Goal: Task Accomplishment & Management: Manage account settings

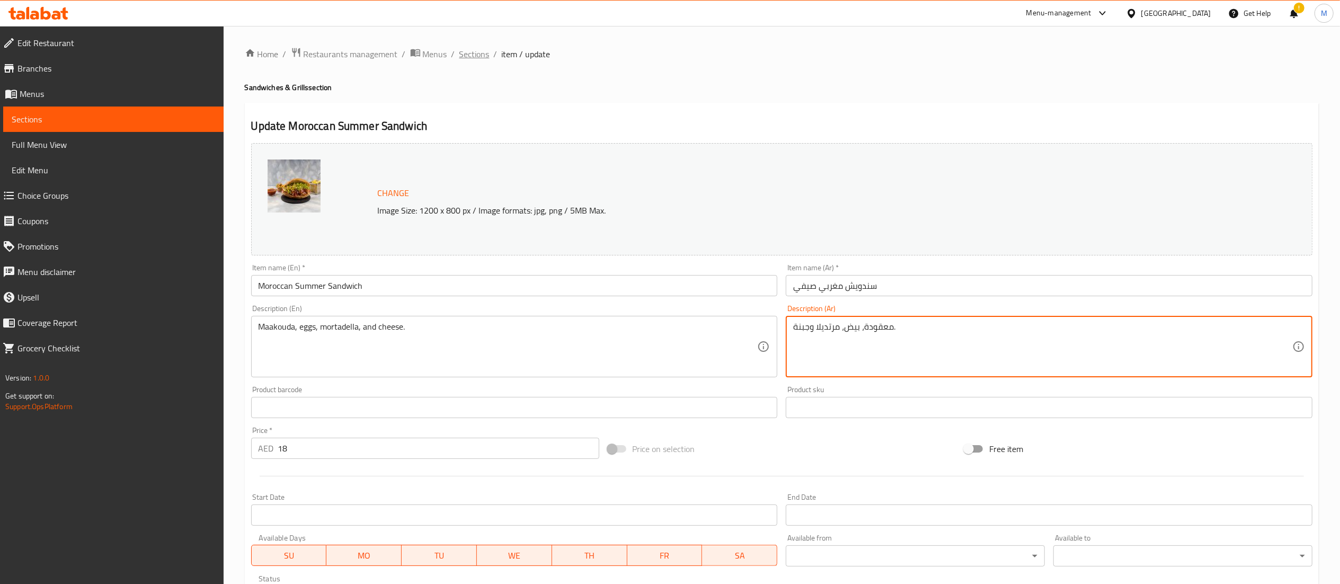
click at [469, 52] on span "Sections" at bounding box center [475, 54] width 30 height 13
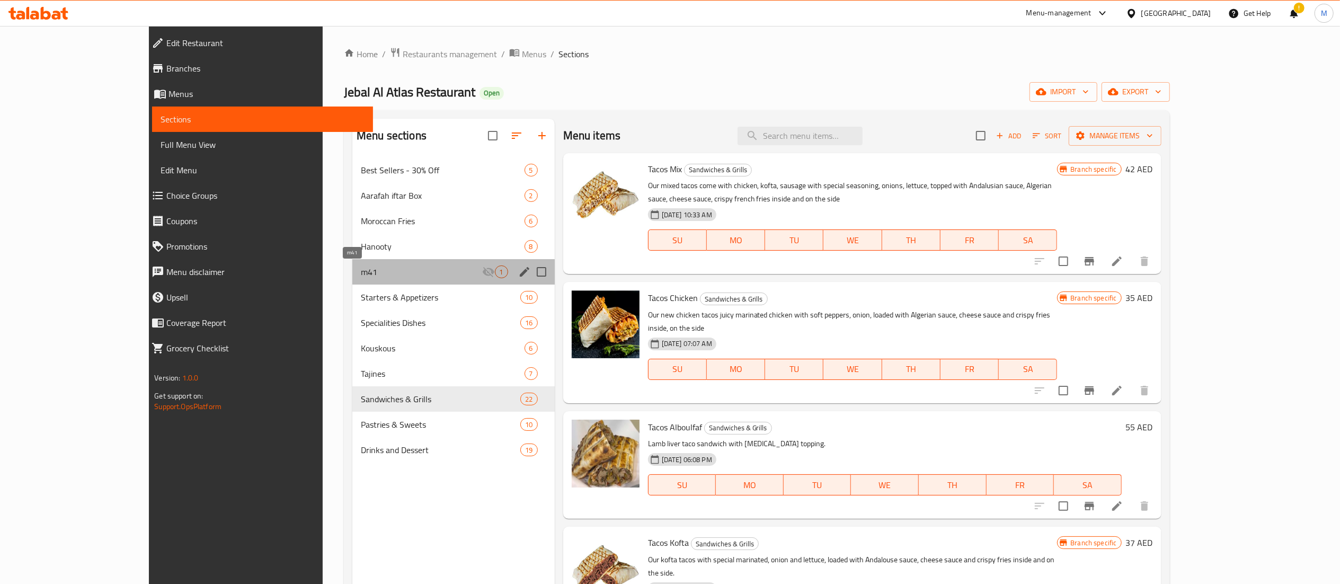
click at [361, 270] on span "m41" at bounding box center [421, 272] width 121 height 13
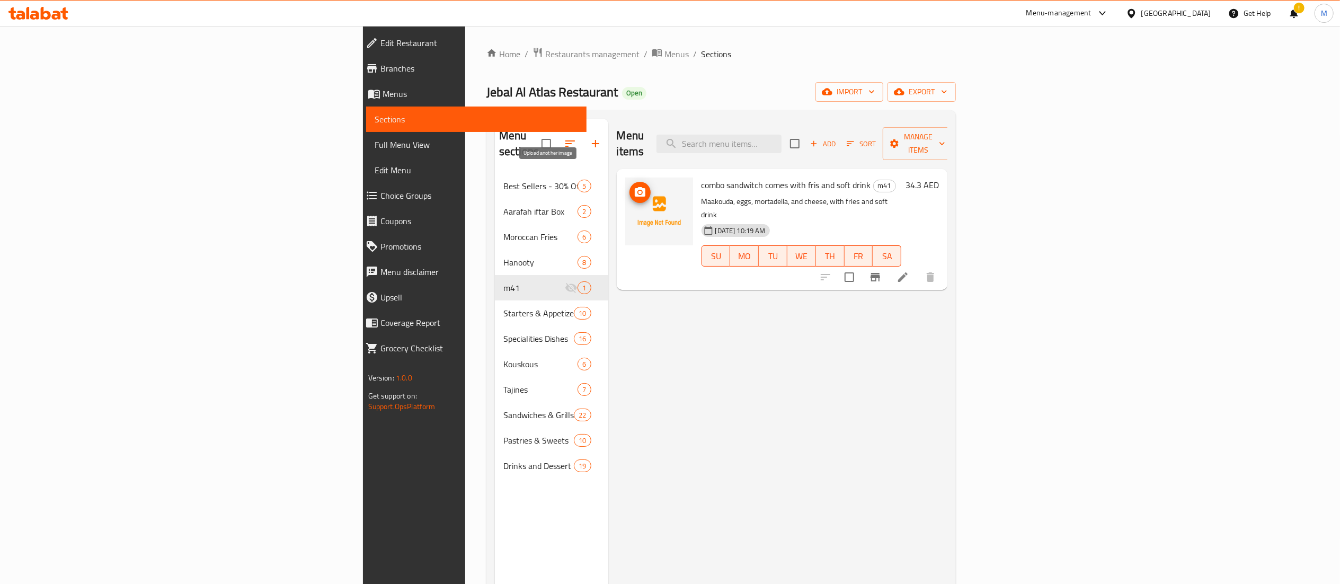
click at [635, 187] on icon "upload picture" at bounding box center [640, 192] width 11 height 10
click at [634, 186] on icon "upload picture" at bounding box center [640, 192] width 13 height 13
click at [910, 271] on icon at bounding box center [903, 277] width 13 height 13
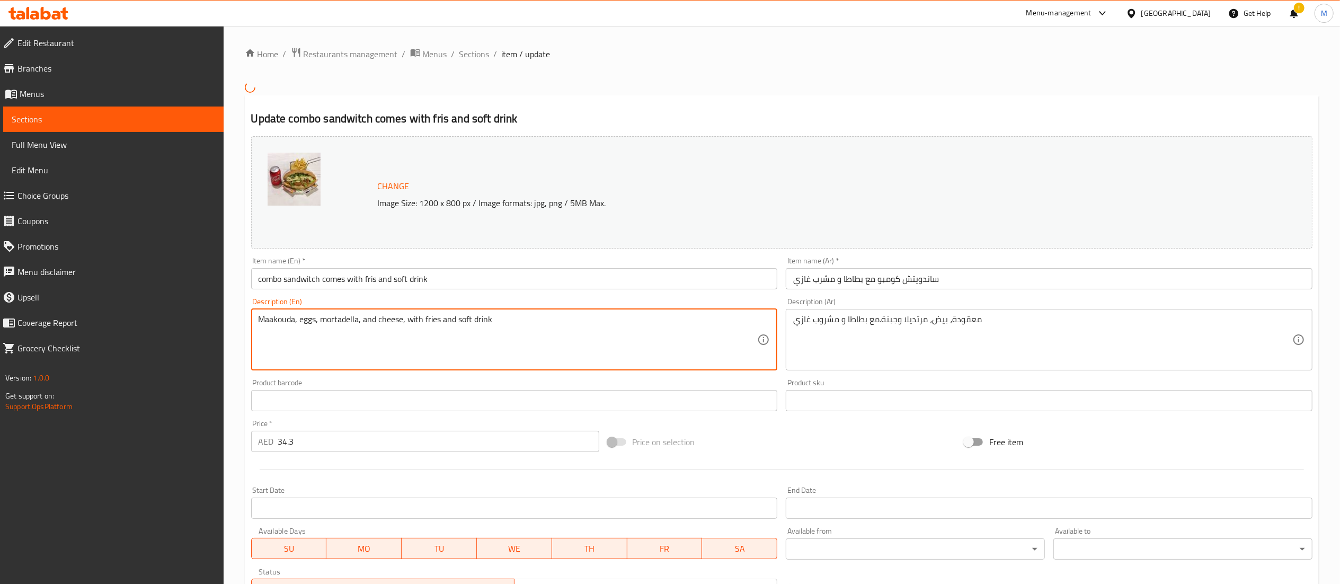
click at [434, 317] on textarea "Maakouda, eggs, mortadella, and cheese, with fries and soft drink" at bounding box center [508, 339] width 499 height 50
click at [369, 277] on input "combo sandwitch comes with fris and soft drink" at bounding box center [514, 278] width 527 height 21
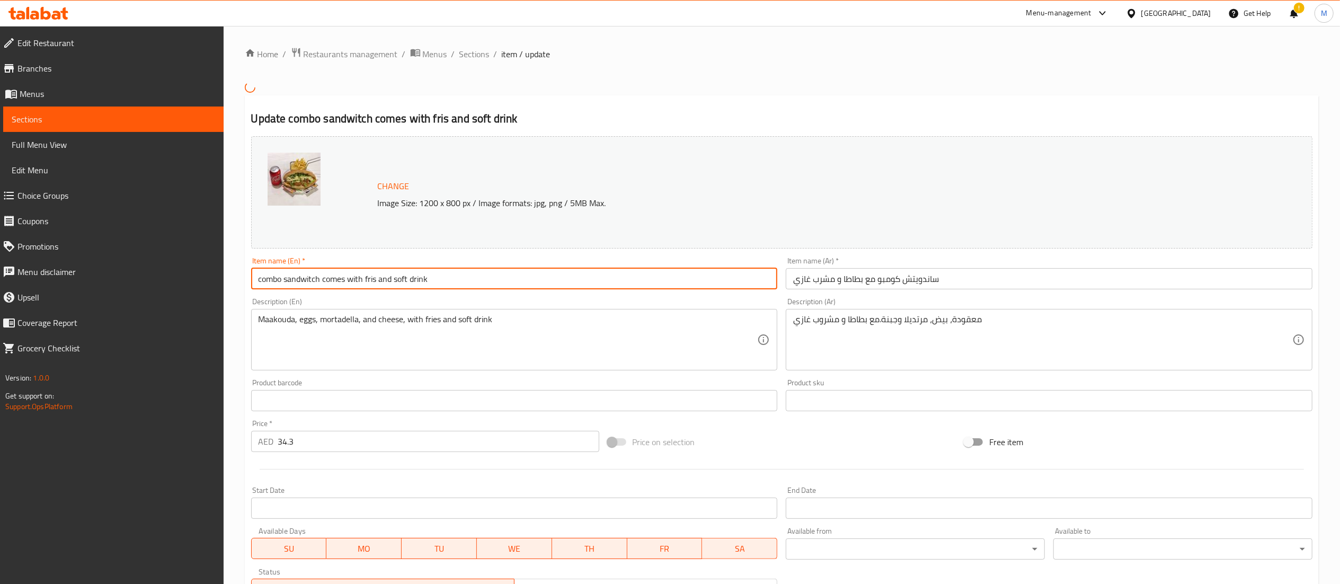
click at [369, 277] on input "combo sandwitch comes with fris and soft drink" at bounding box center [514, 278] width 527 height 21
paste input "e"
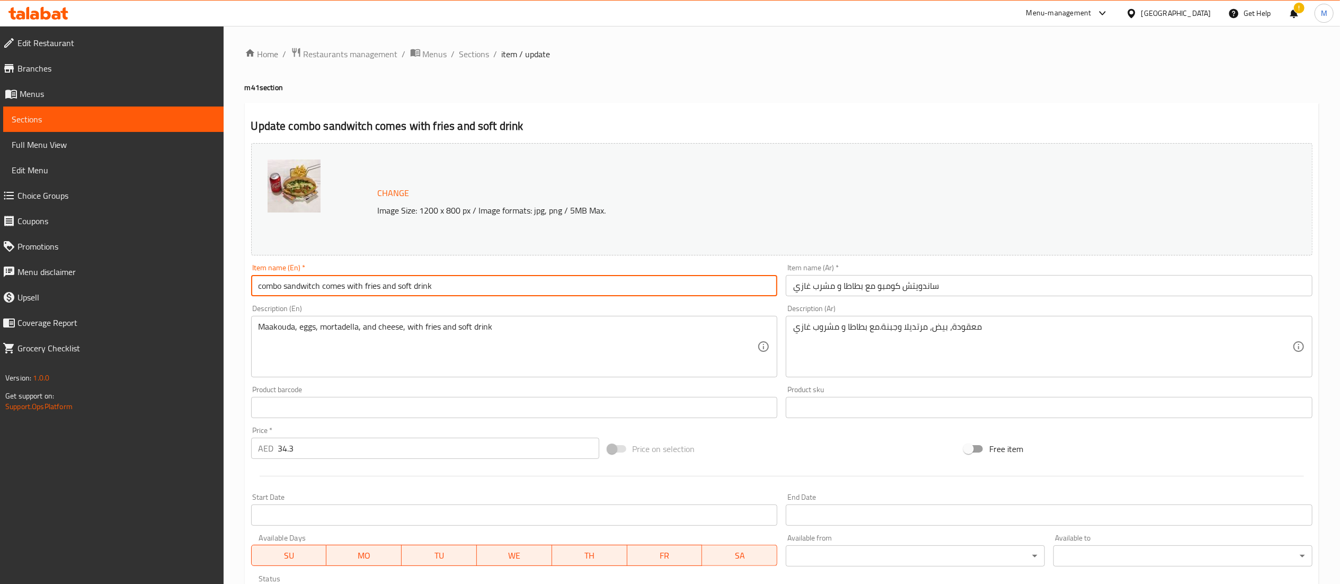
type input "combo sandwitch comes with fries and soft drink"
click at [824, 70] on div "Home / Restaurants management / Menus / Sections / item / update m41 section Up…" at bounding box center [782, 395] width 1074 height 696
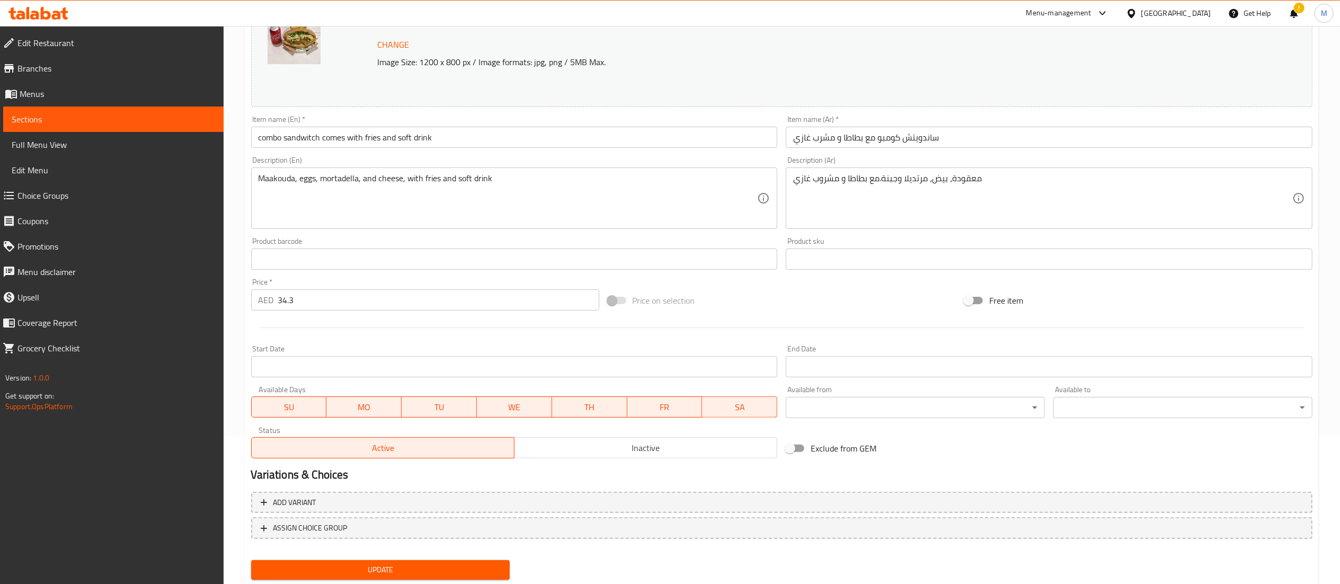
scroll to position [179, 0]
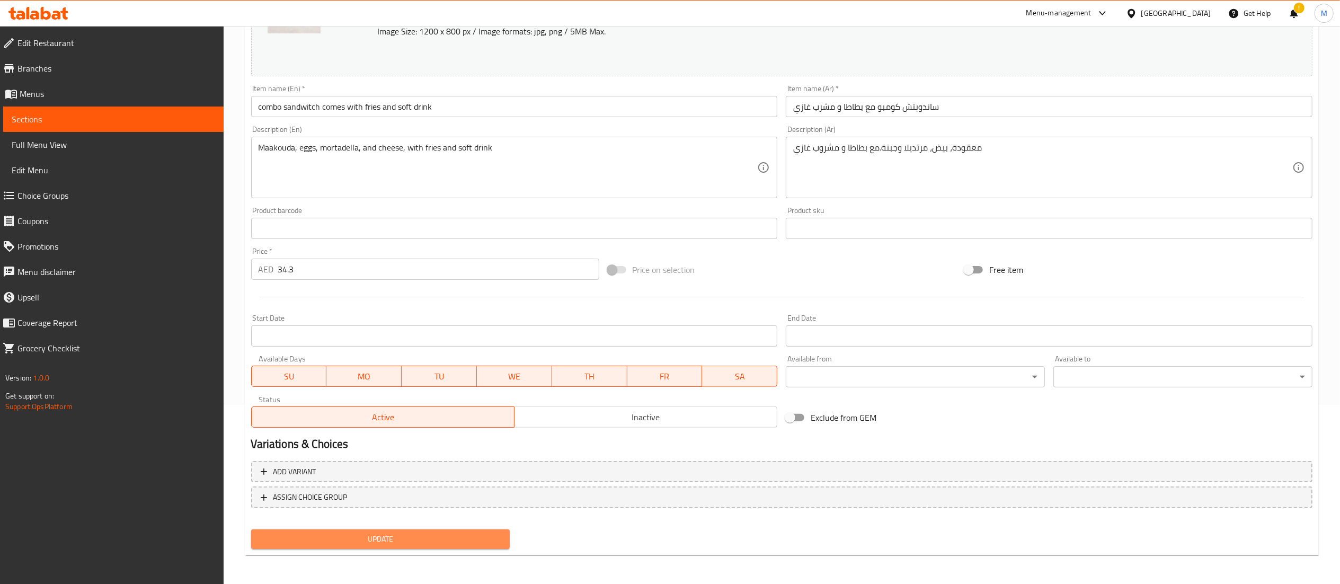
click at [464, 541] on span "Update" at bounding box center [381, 539] width 242 height 13
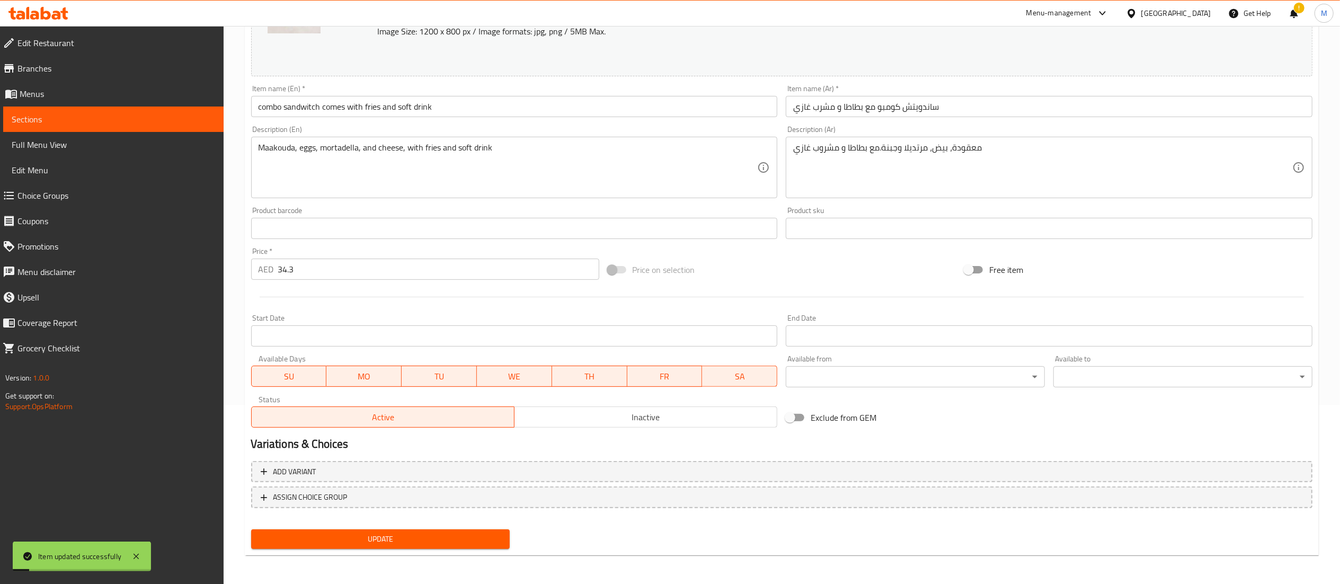
scroll to position [0, 0]
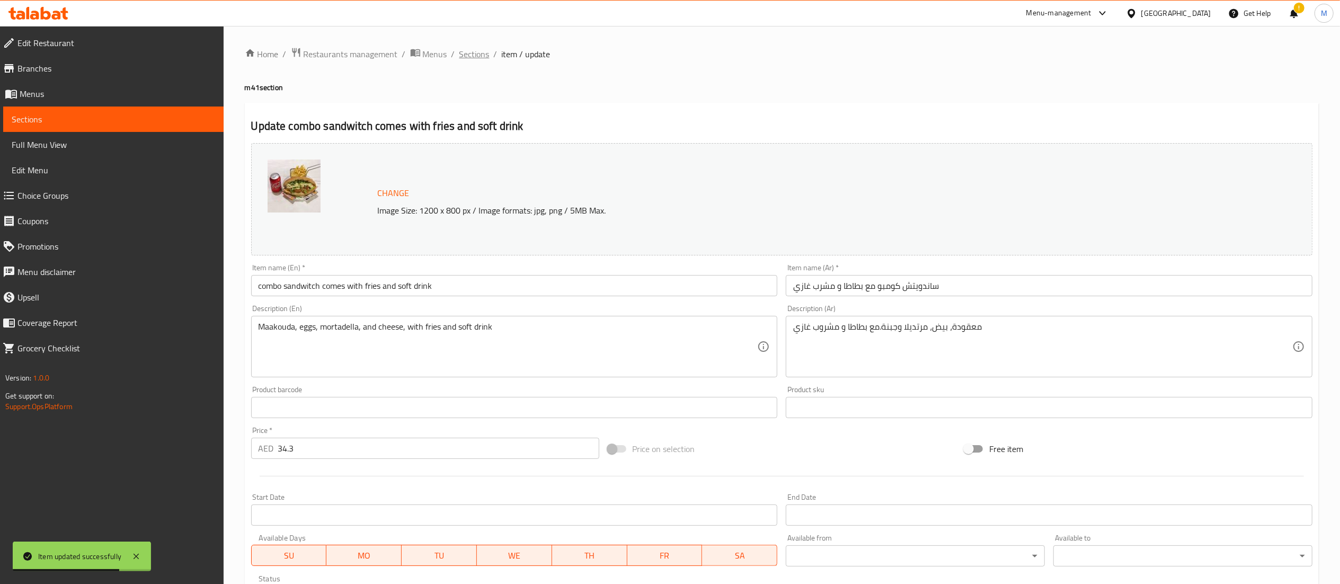
click at [464, 59] on span "Sections" at bounding box center [475, 54] width 30 height 13
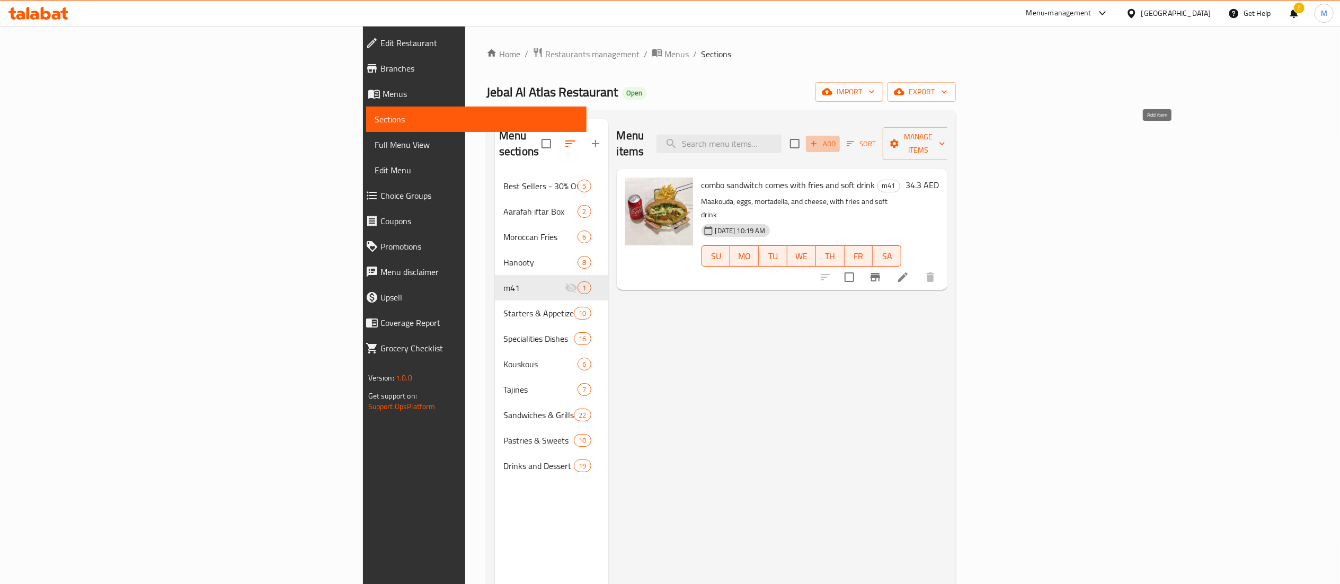
click at [837, 138] on span "Add" at bounding box center [823, 144] width 29 height 12
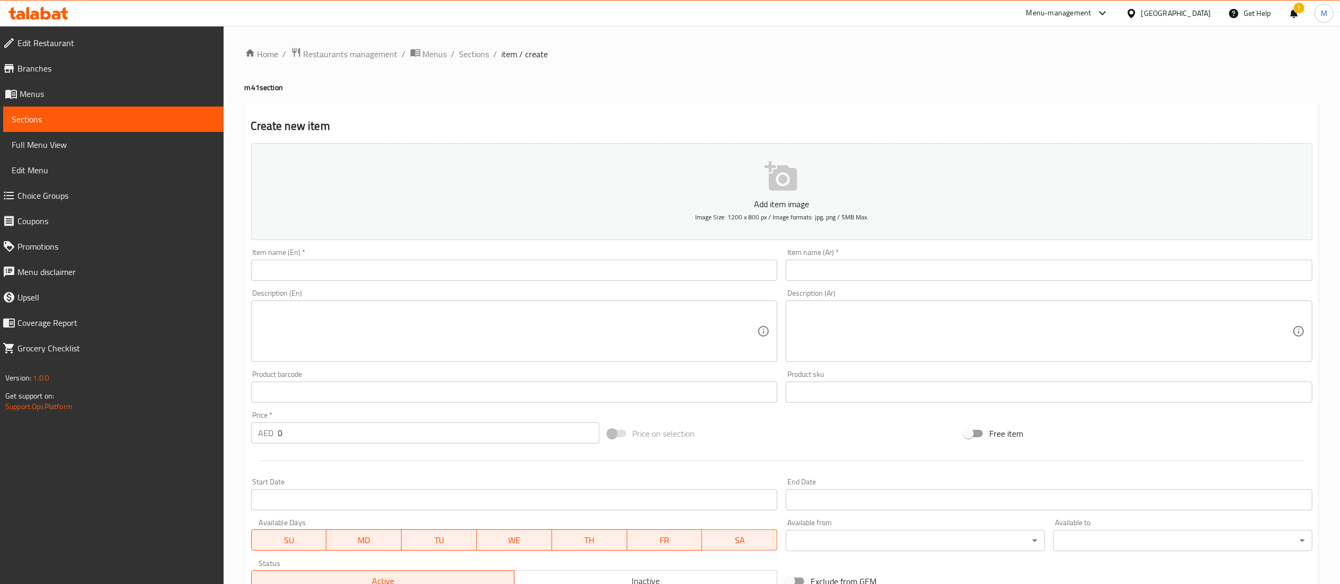
click at [469, 274] on input "text" at bounding box center [514, 270] width 527 height 21
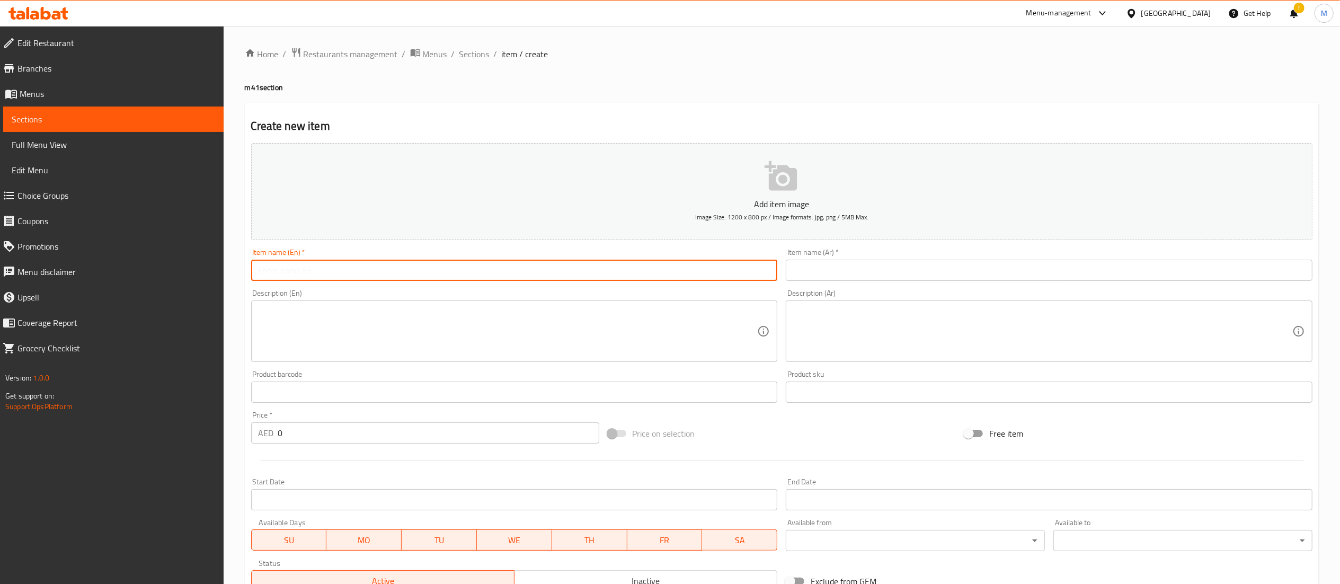
paste input "- chicken tajine mix vegetable + Moroccan salad + 2 Moroccan cup tea"
click at [263, 273] on input "- chicken tajine mix vegetable + Moroccan salad + 2 Moroccan cup tea" at bounding box center [514, 270] width 527 height 21
click at [365, 275] on input "Chicken tajine mix vegetable + Moroccan salad + 2 Moroccan cup tea" at bounding box center [514, 270] width 527 height 21
click at [465, 272] on input "Chicken tajine mix vegetable comes with Moroccan salad + 2 Moroccan cup tea" at bounding box center [514, 270] width 527 height 21
click at [620, 269] on input "Chicken tajine mix vegetable comes with Moroccan salad and 2 Moroccan cup tea" at bounding box center [514, 270] width 527 height 21
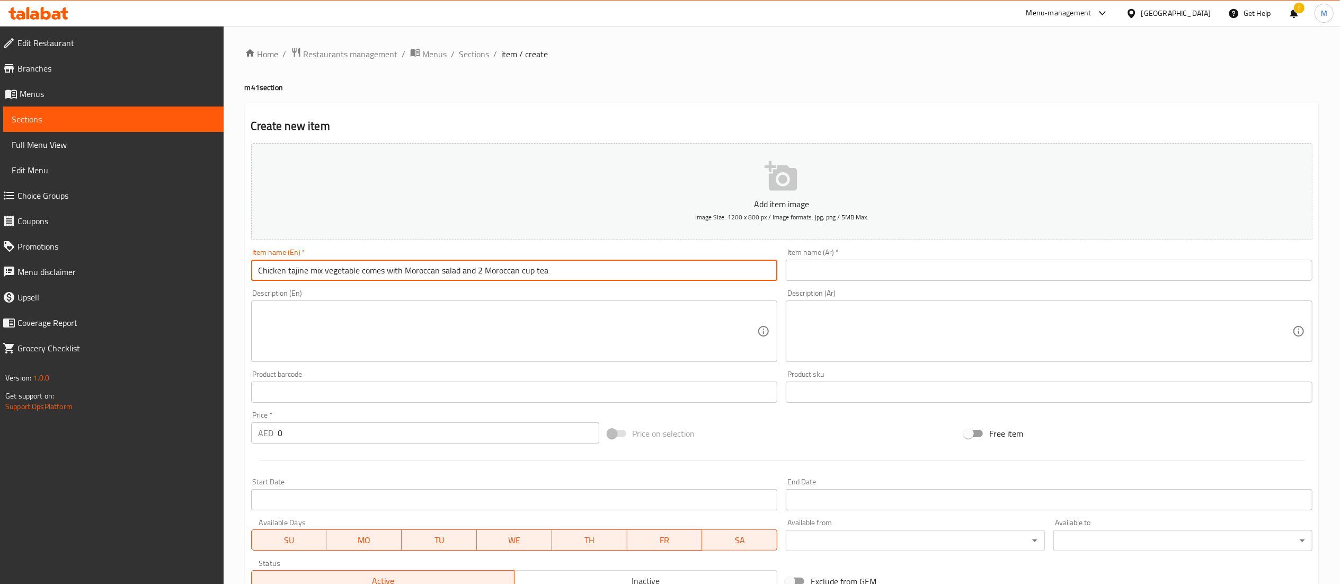
type input "Chicken tajine mix vegetable comes with Moroccan salad and 2 Moroccan cup tea"
click at [872, 271] on input "text" at bounding box center [1049, 270] width 527 height 21
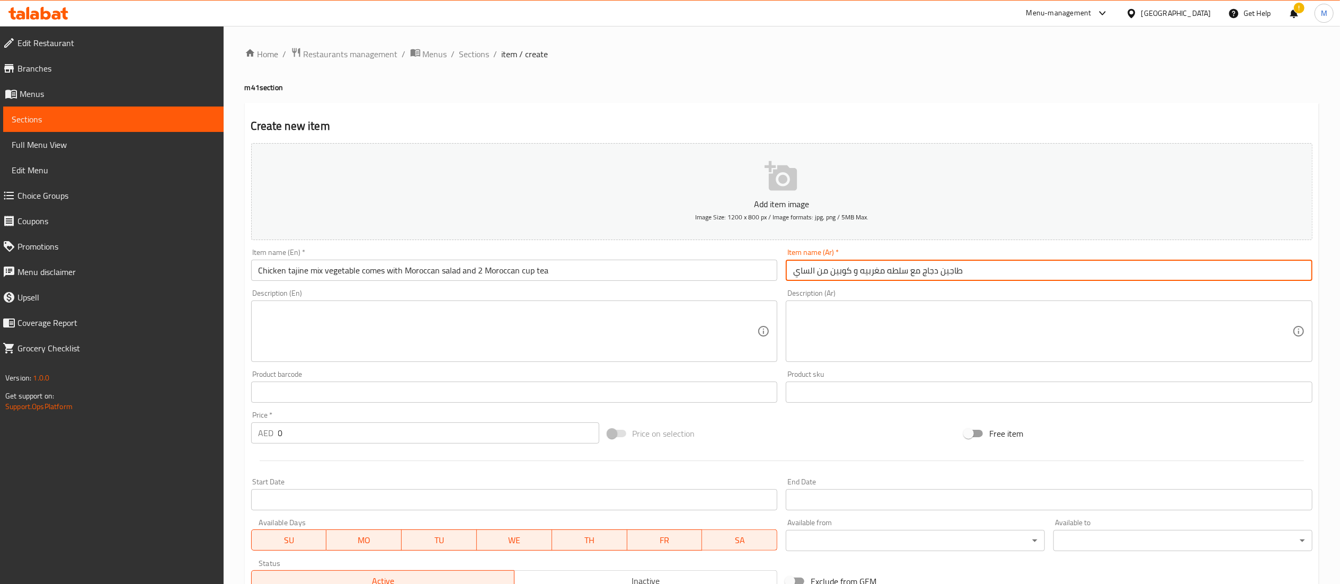
click at [804, 274] on input "طاجين دجاج مع سلطه مغربيه و كوبين من الساي" at bounding box center [1049, 270] width 527 height 21
click at [804, 275] on input "طاجين دجاج مع سلطه مغربيه و كوبين من الشاي امغربي" at bounding box center [1049, 270] width 527 height 21
type input "طاجين دجاج مع سلطه مغربيه و كوبين من الشاي المغربي"
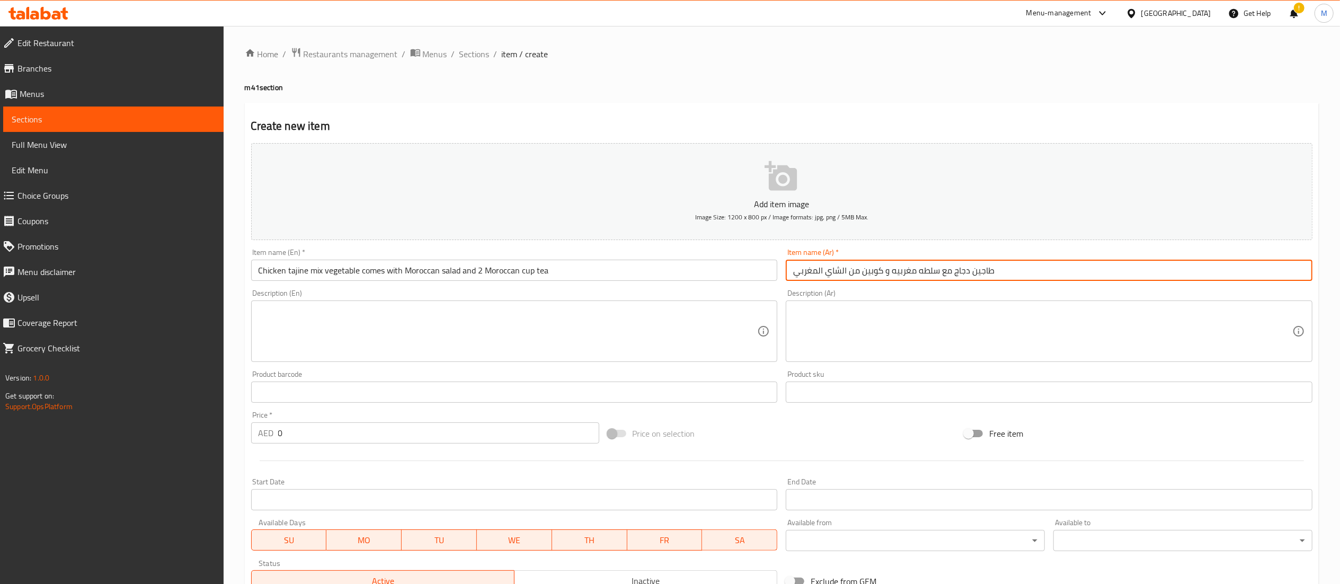
click at [726, 96] on div "Home / Restaurants management / Menus / Sections / item / create m41 section Cr…" at bounding box center [782, 387] width 1074 height 681
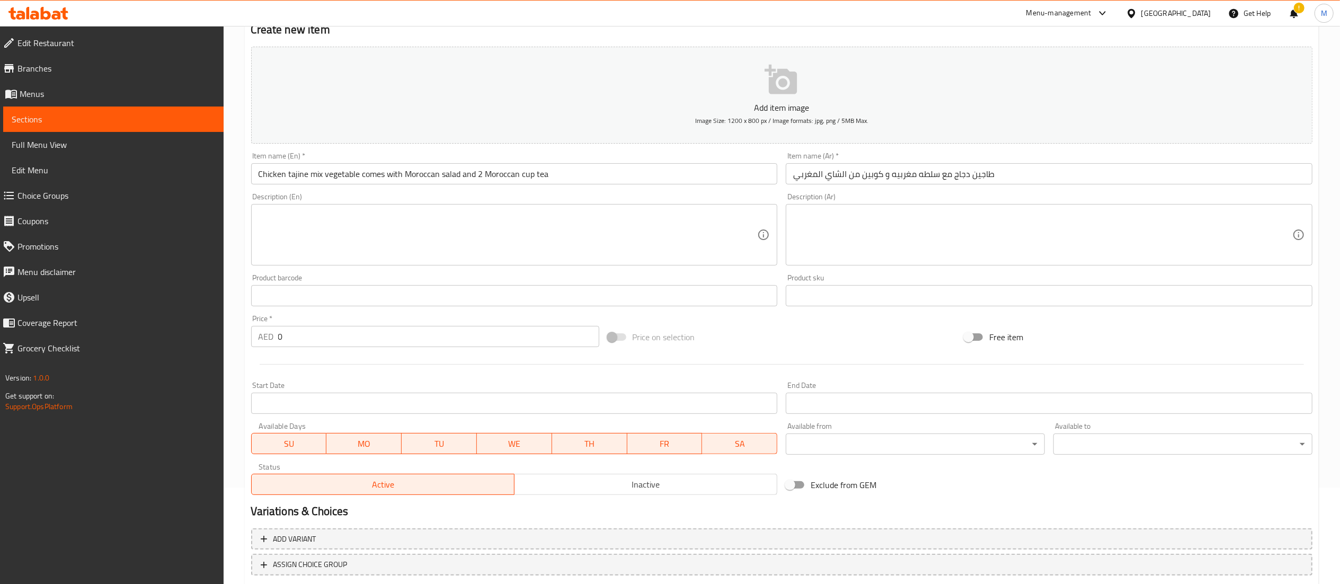
scroll to position [98, 0]
click at [475, 211] on textarea at bounding box center [508, 234] width 499 height 50
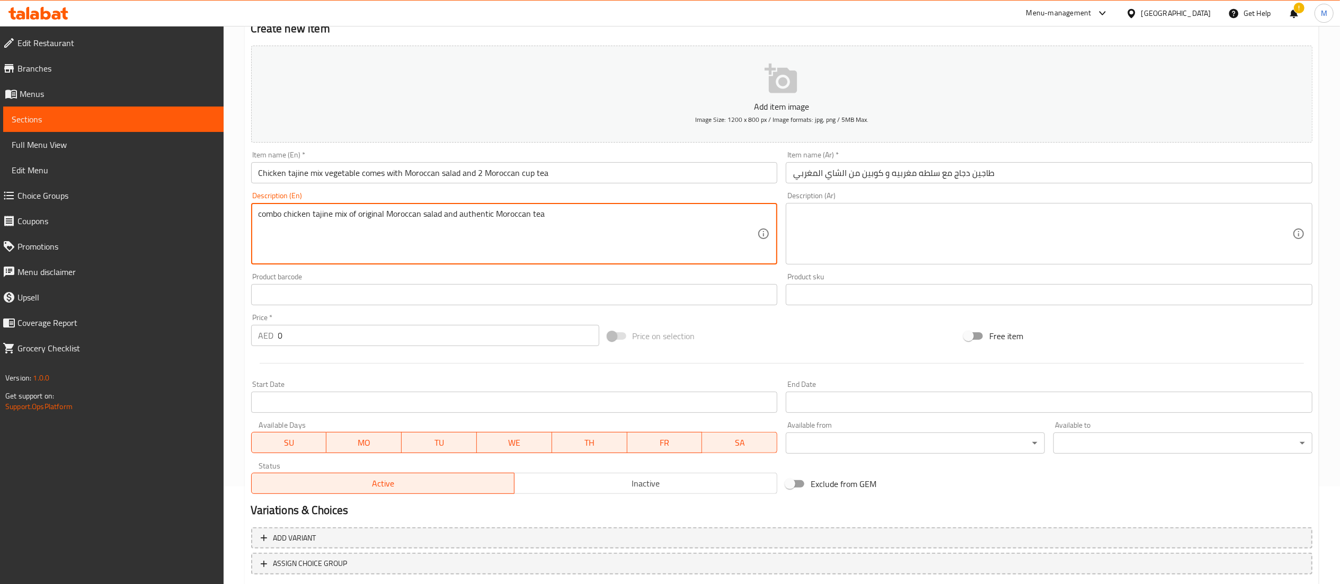
click at [564, 214] on textarea "combo chicken tajine mix of original Moroccan salad and authentic Moroccan tea" at bounding box center [508, 234] width 499 height 50
type textarea "combo chicken tajine mix of original Moroccan salad and authentic Moroccan tea"
click at [874, 230] on textarea at bounding box center [1042, 234] width 499 height 50
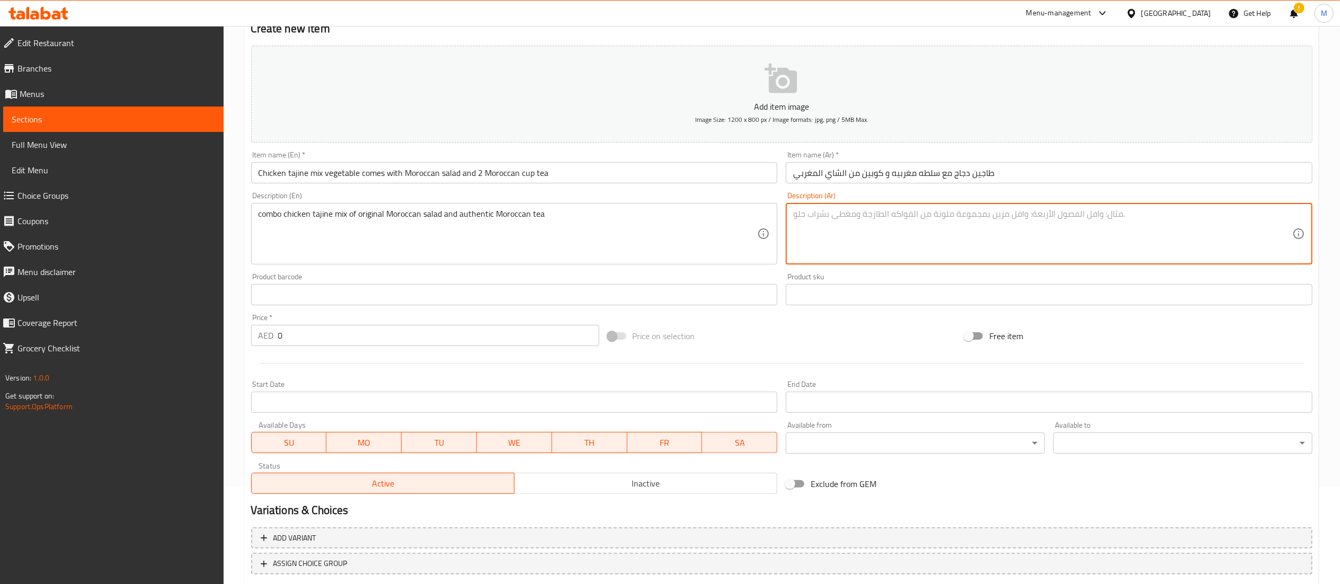
click at [874, 230] on textarea at bounding box center [1042, 234] width 499 height 50
type textarea ","
type textarea "وجبه لشخصين مكونه من طاجن الدجاج و السلطه المغربيه مع الشاي المغربي الاصلي"
click at [537, 305] on input "text" at bounding box center [514, 294] width 527 height 21
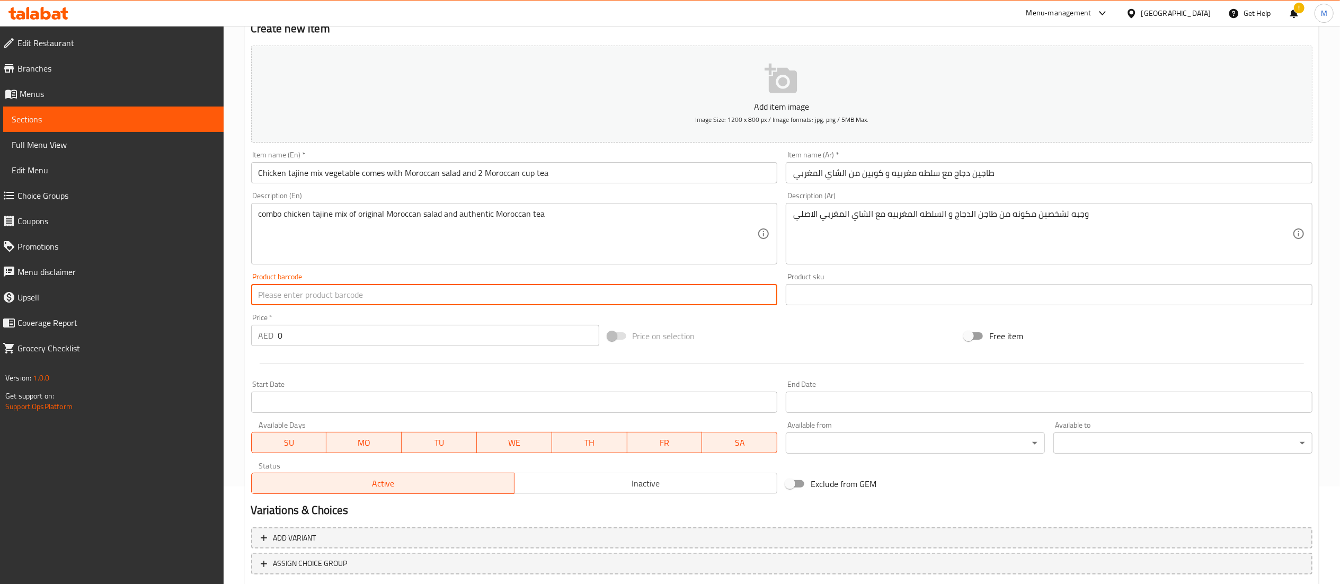
click at [333, 331] on input "0" at bounding box center [438, 335] width 321 height 21
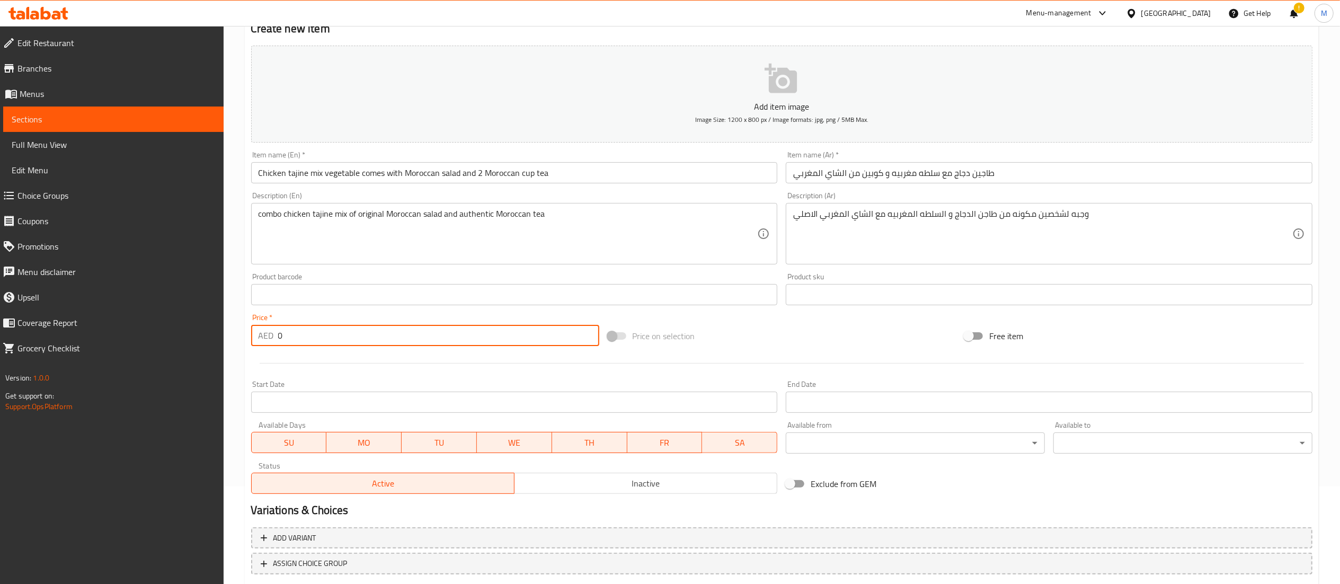
click at [333, 331] on input "0" at bounding box center [438, 335] width 321 height 21
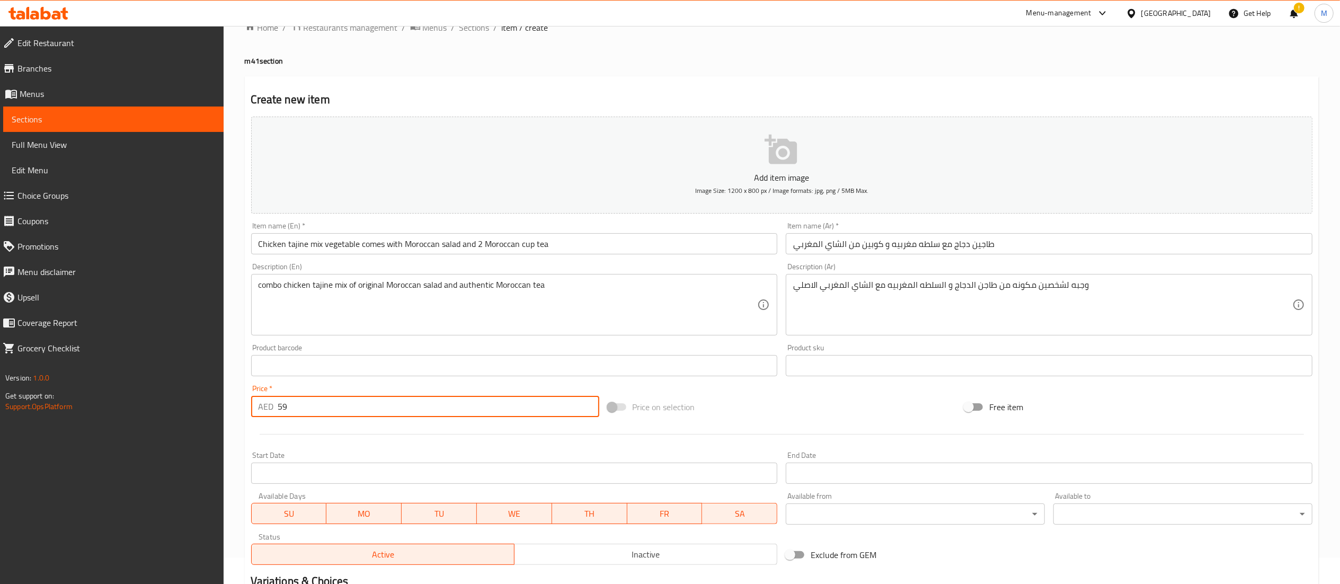
scroll to position [0, 0]
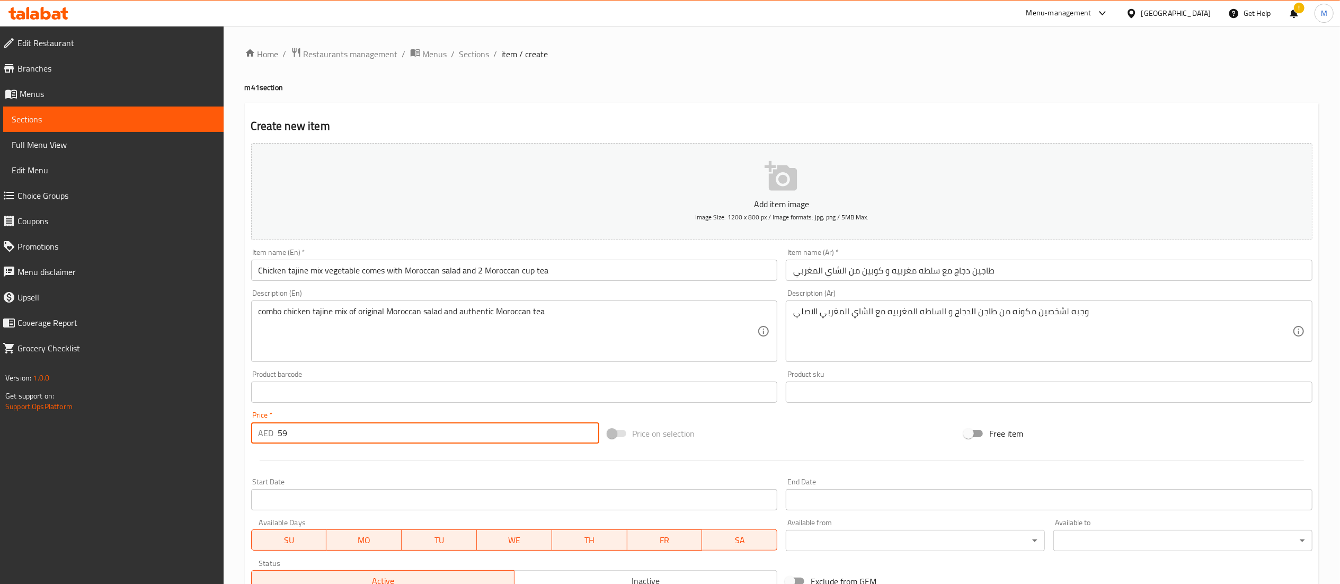
type input "5"
click at [725, 58] on ol "Home / Restaurants management / Menus / Sections / item / create" at bounding box center [782, 54] width 1074 height 14
click at [879, 398] on input "text" at bounding box center [1049, 392] width 527 height 21
click at [957, 89] on h4 "m41 section" at bounding box center [782, 87] width 1074 height 11
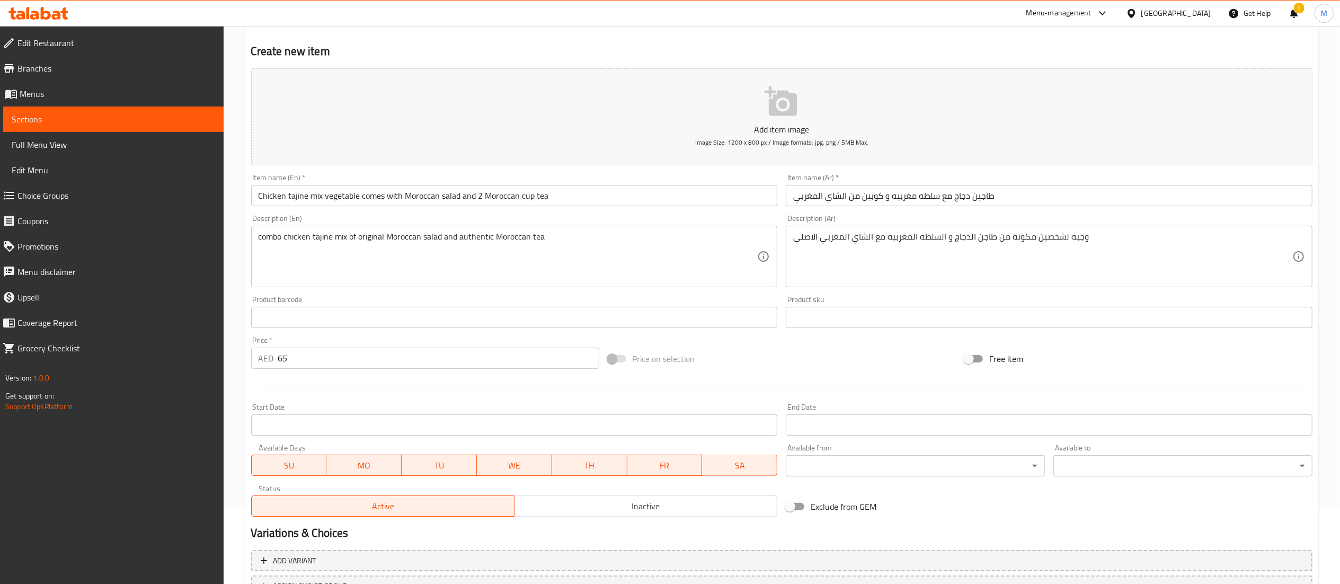
scroll to position [106, 0]
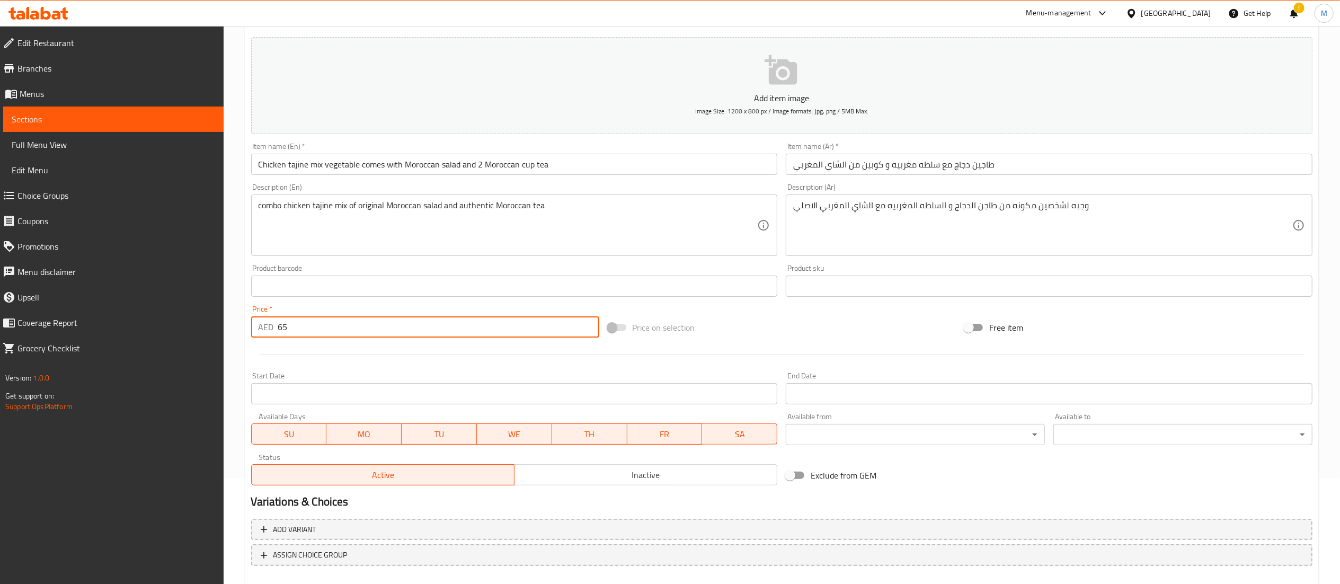
click at [433, 320] on input "65" at bounding box center [438, 326] width 321 height 21
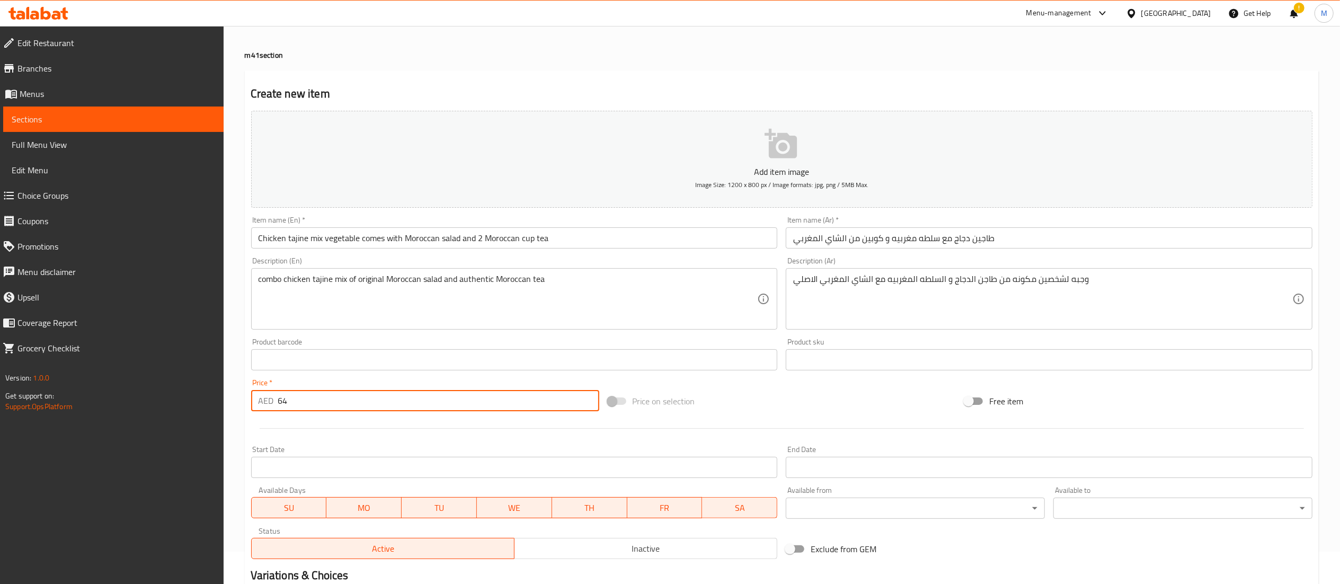
scroll to position [0, 0]
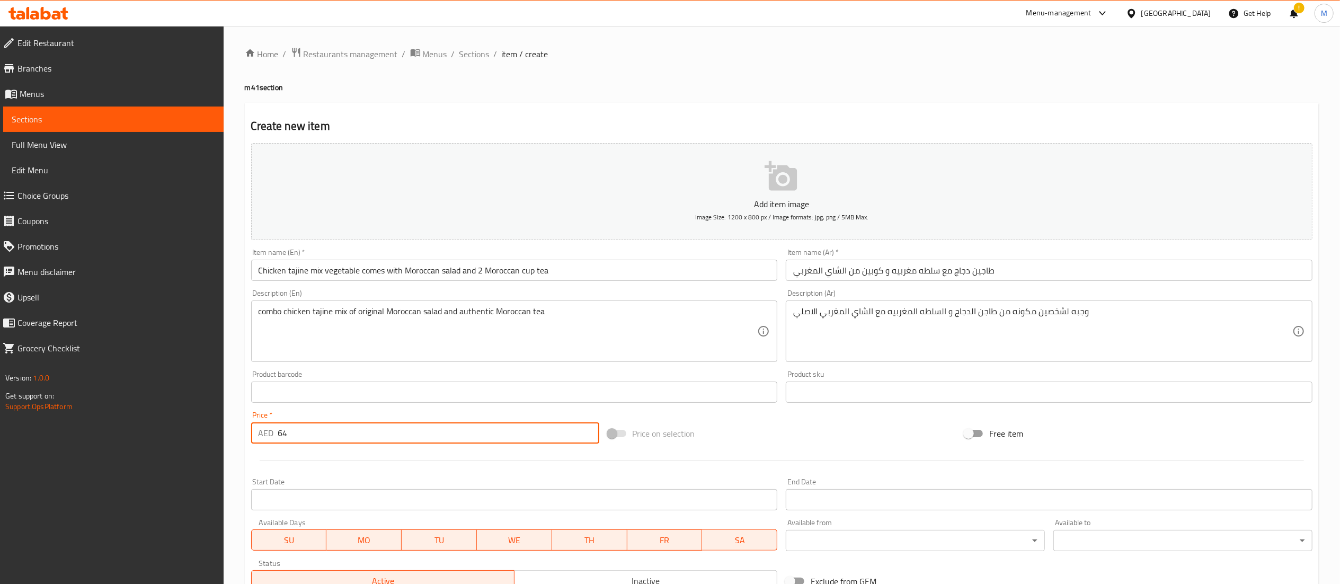
type input "64"
click at [758, 55] on ol "Home / Restaurants management / Menus / Sections / item / create" at bounding box center [782, 54] width 1074 height 14
click at [753, 199] on p "Add item image" at bounding box center [782, 204] width 1029 height 13
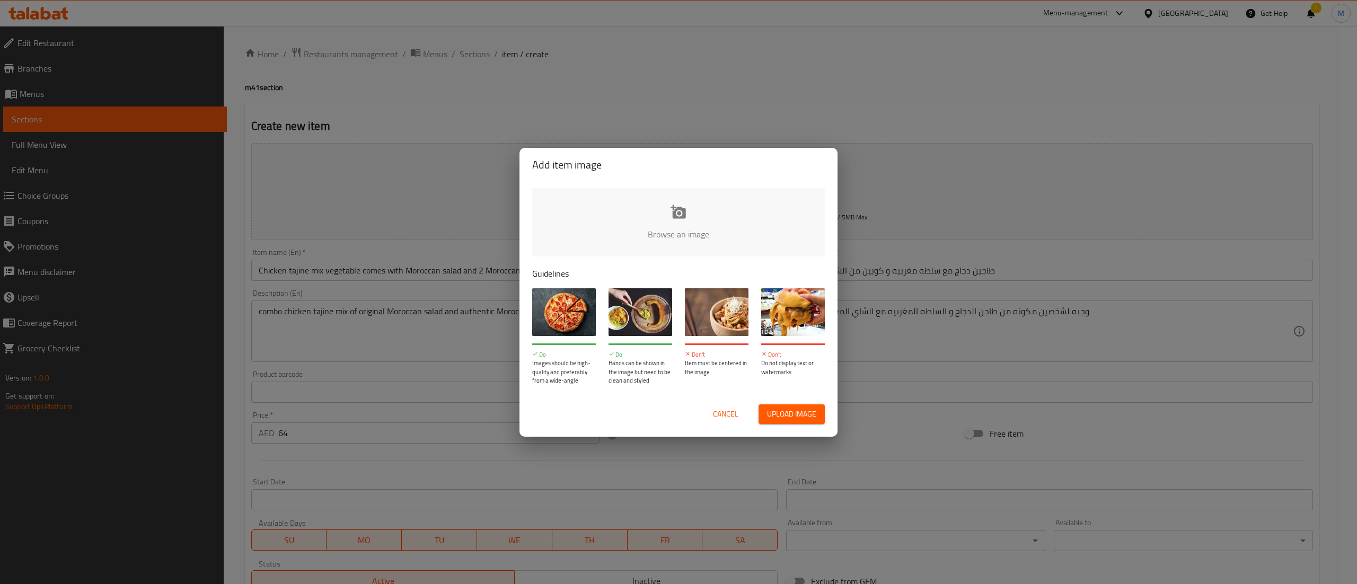
click at [808, 408] on span "Upload image" at bounding box center [791, 414] width 49 height 13
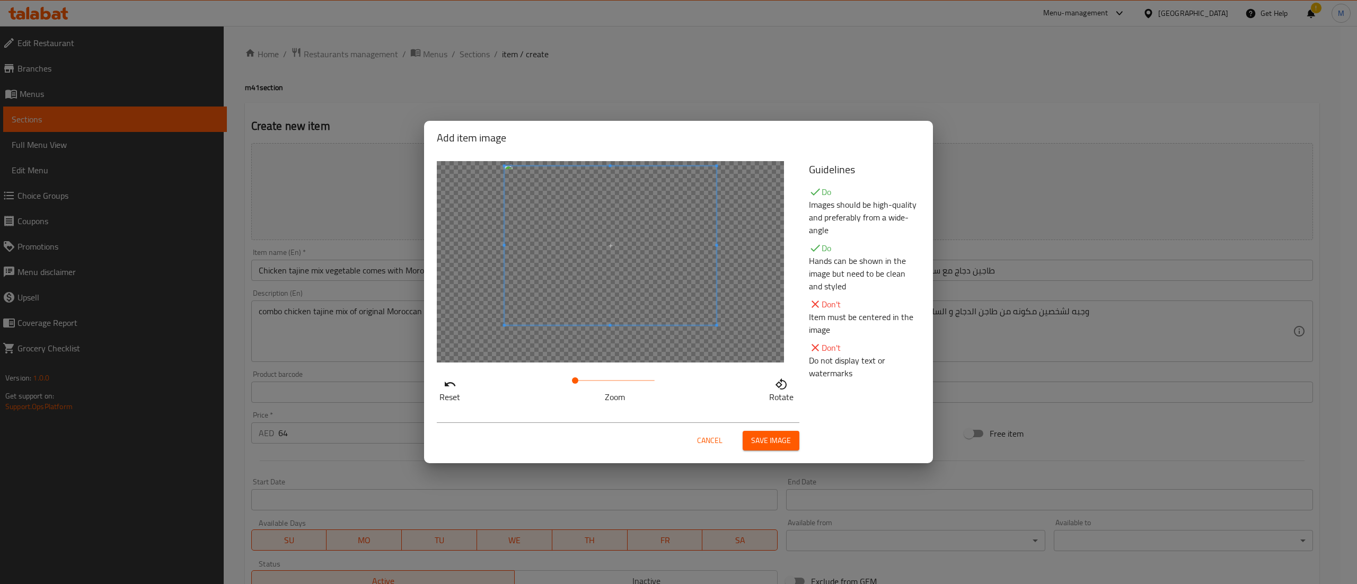
click at [634, 248] on span at bounding box center [611, 245] width 212 height 159
click at [765, 443] on span "Save image" at bounding box center [771, 440] width 40 height 13
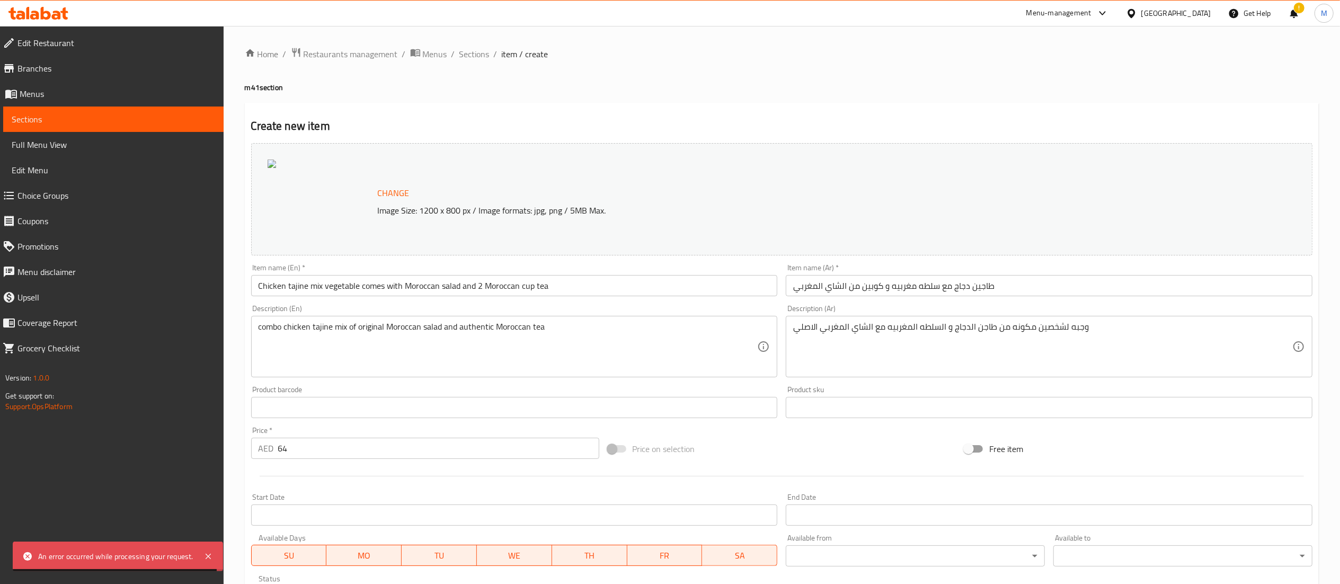
click at [300, 210] on div at bounding box center [321, 200] width 106 height 80
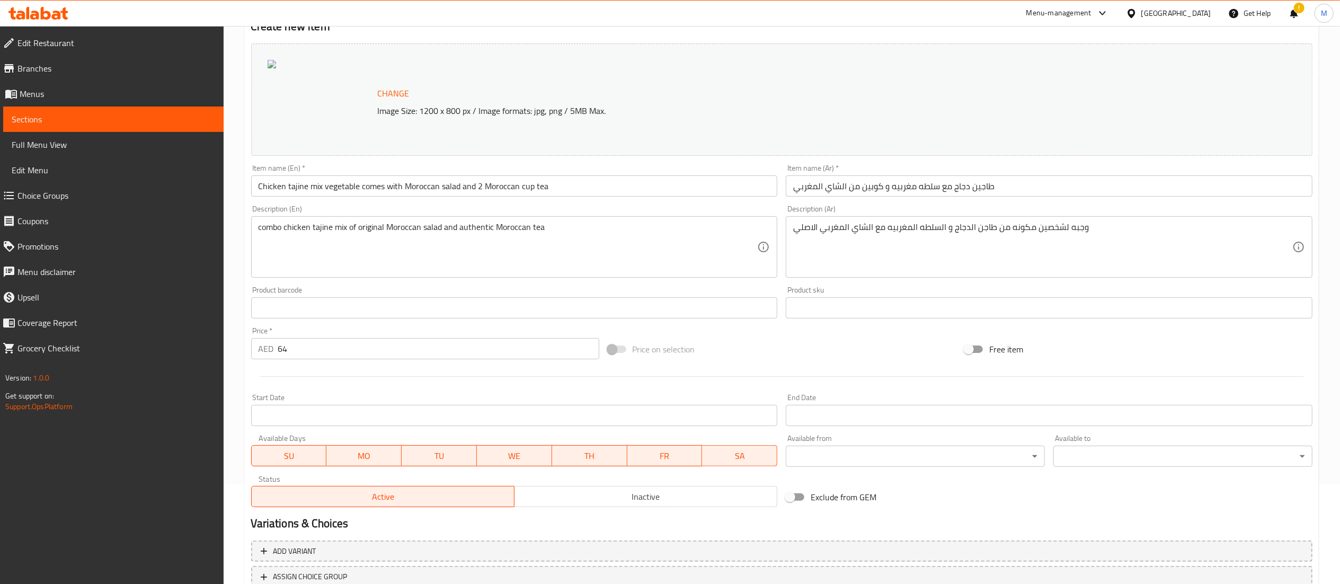
scroll to position [179, 0]
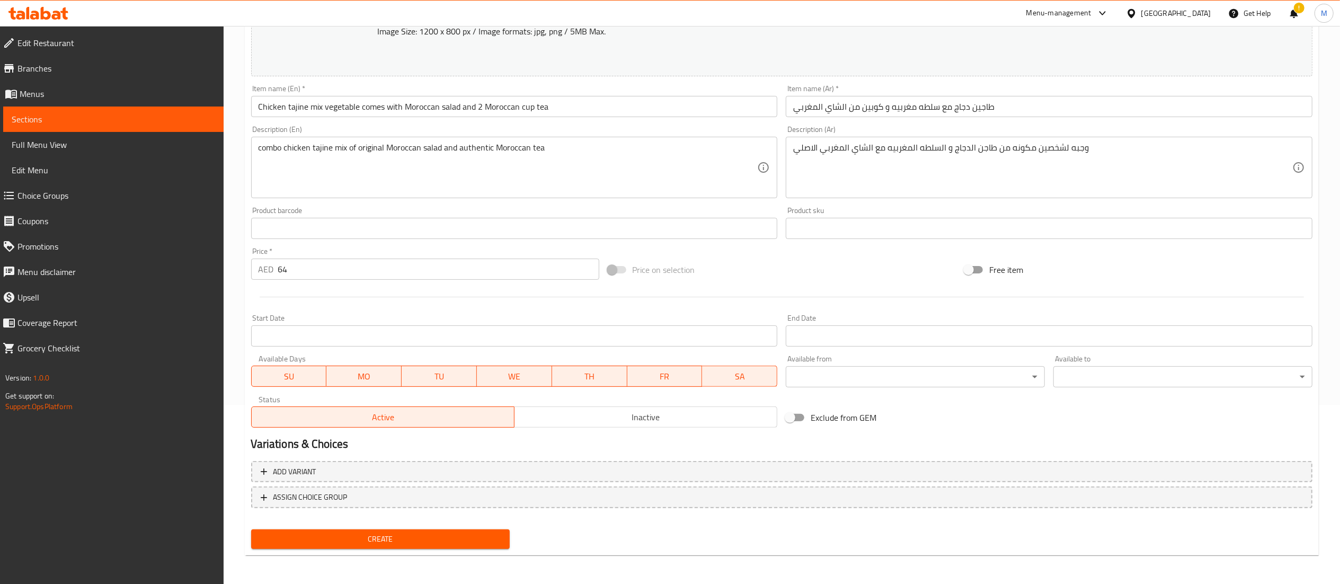
click at [409, 536] on span "Create" at bounding box center [381, 539] width 242 height 13
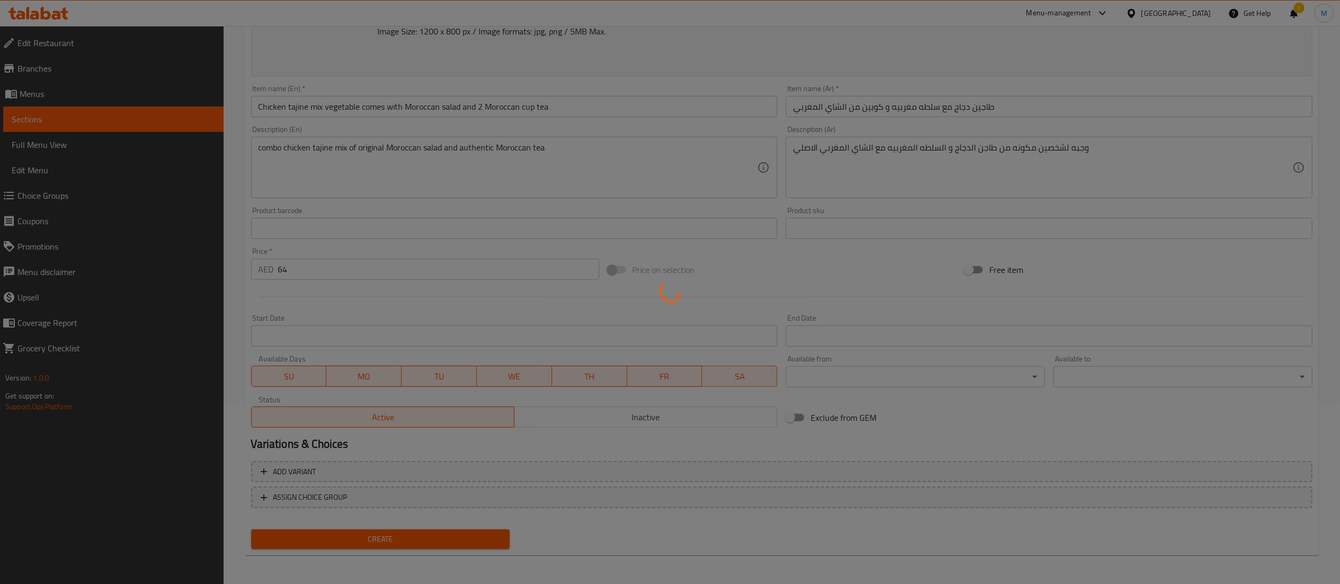
type input "0"
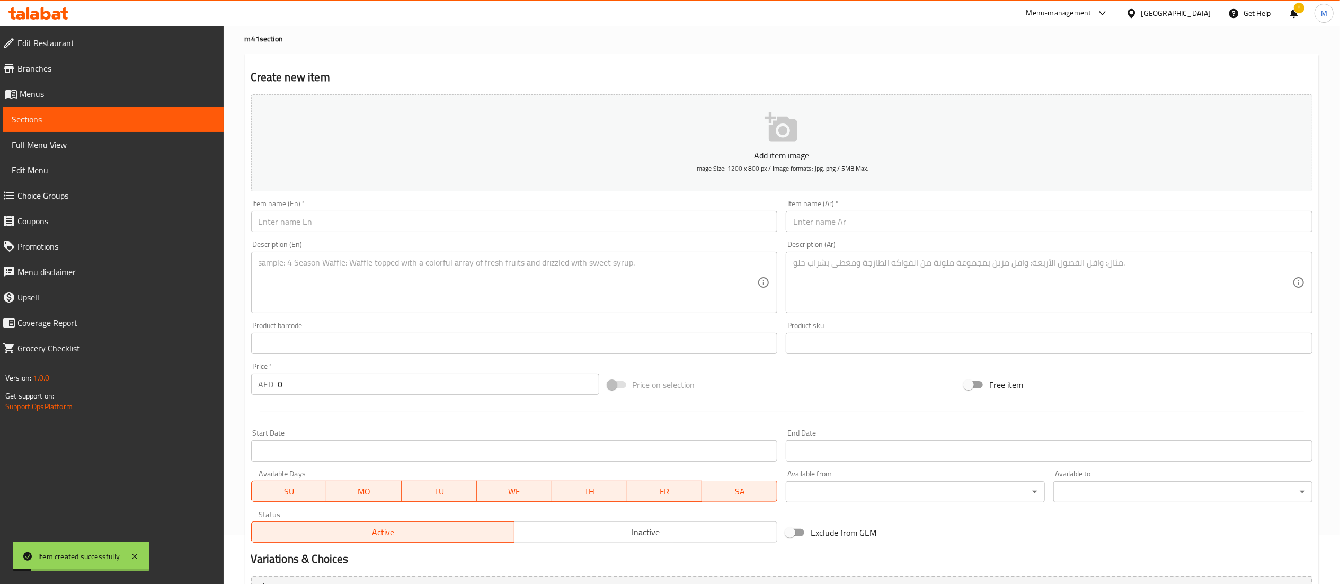
scroll to position [0, 0]
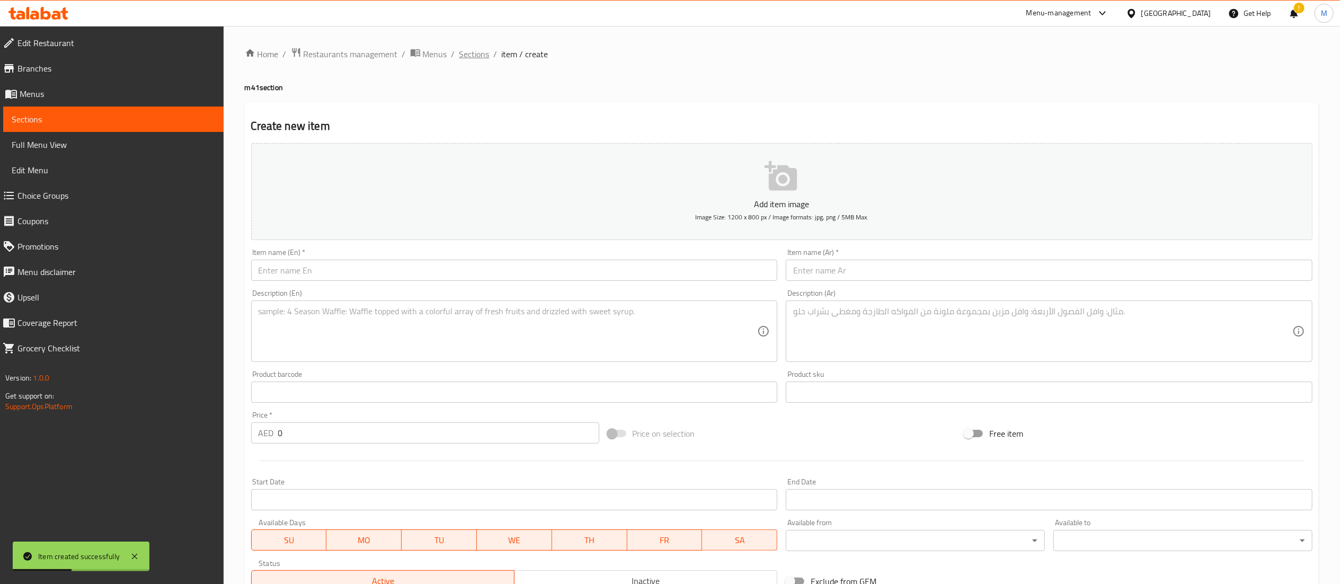
click at [465, 56] on span "Sections" at bounding box center [475, 54] width 30 height 13
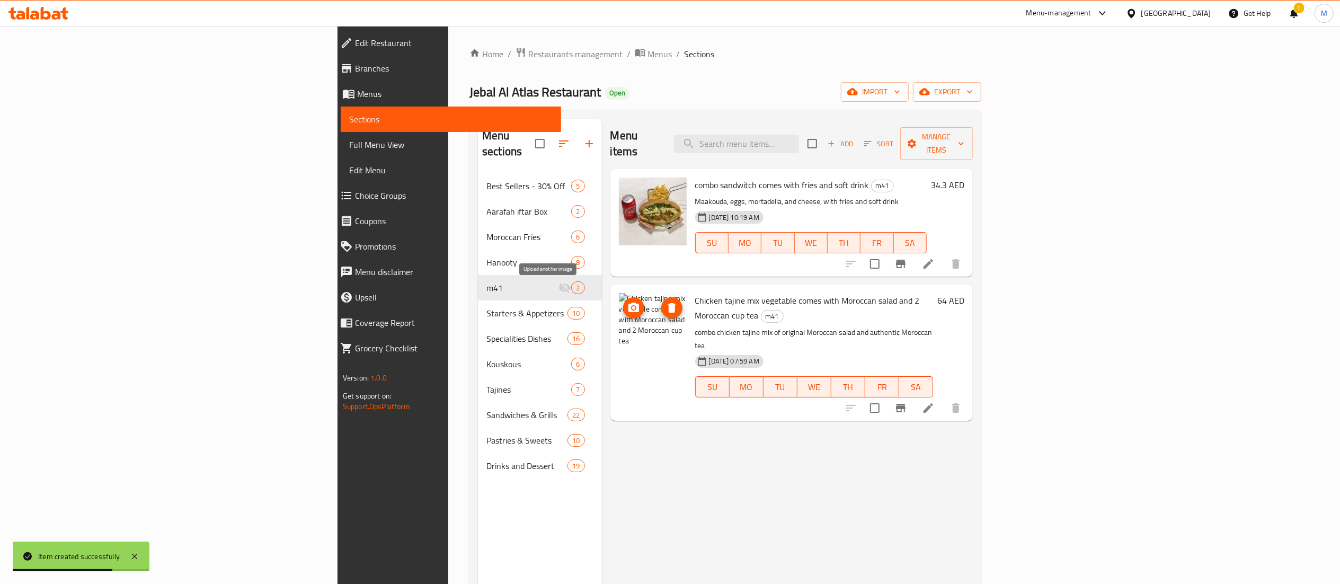
click at [629, 303] on icon "upload picture" at bounding box center [634, 308] width 11 height 10
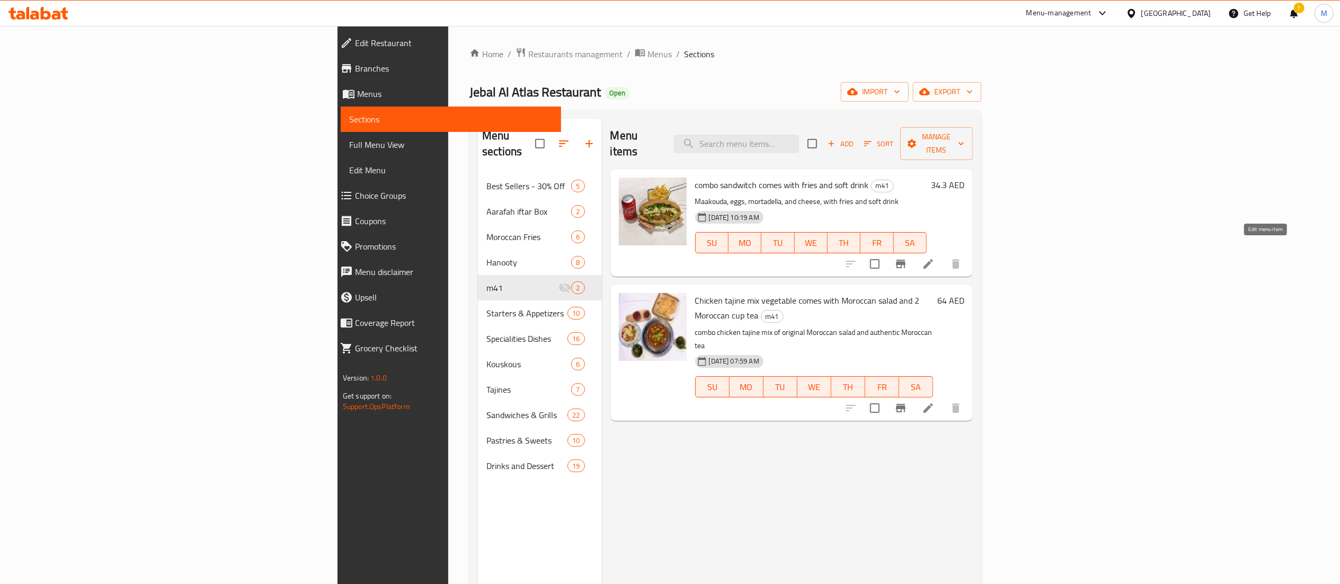
click at [935, 258] on icon at bounding box center [928, 264] width 13 height 13
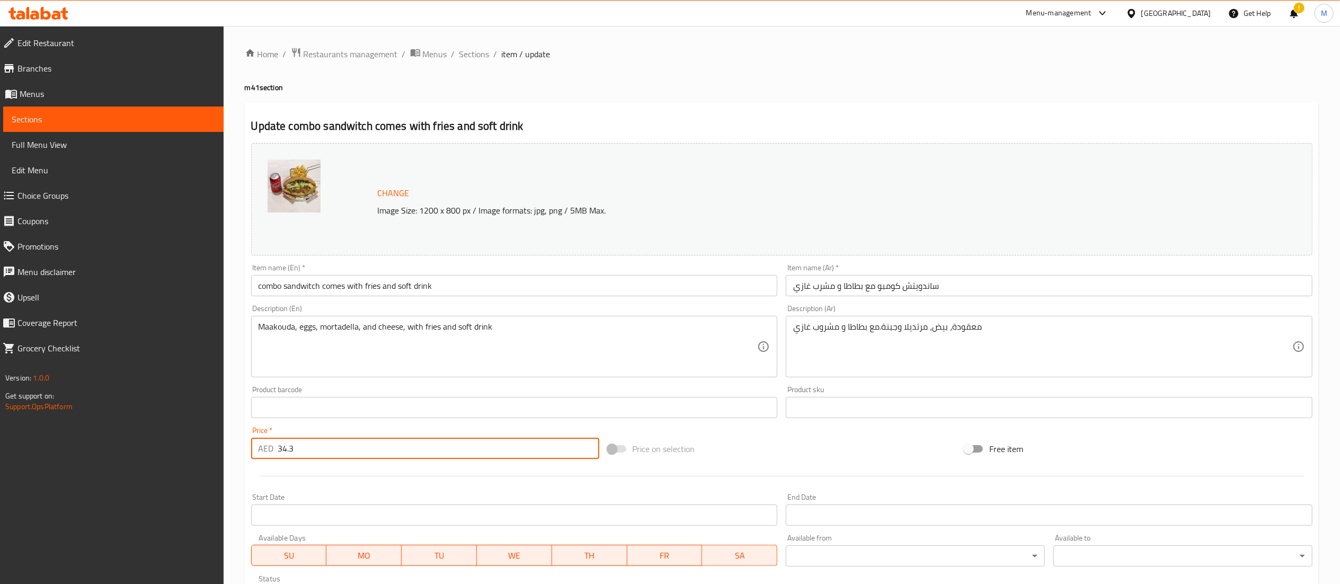
click at [363, 455] on input "34.3" at bounding box center [438, 448] width 321 height 21
type input "39"
click at [753, 34] on div "Home / Restaurants management / Menus / Sections / item / update m41 section Up…" at bounding box center [782, 395] width 1117 height 738
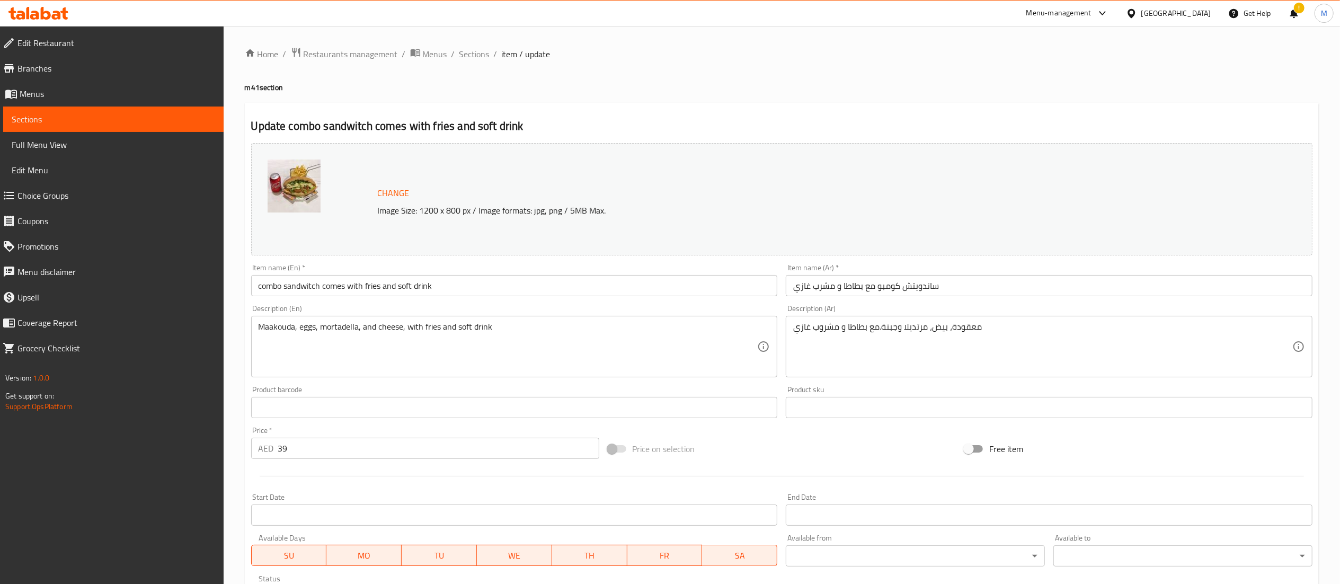
scroll to position [179, 0]
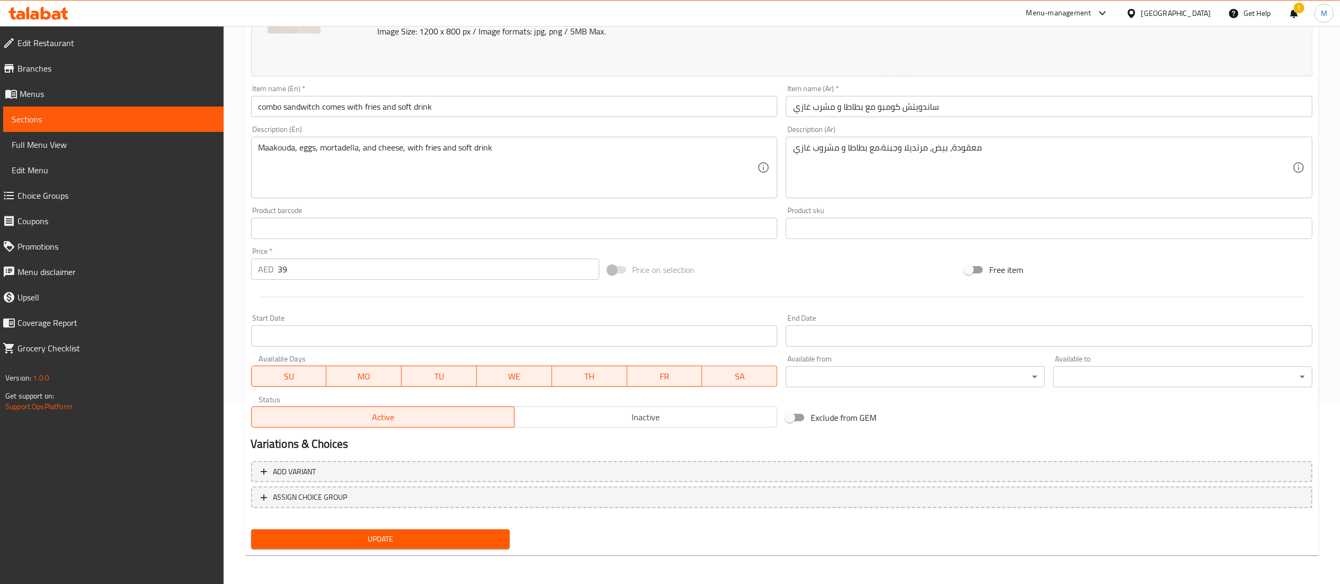
click at [466, 538] on span "Update" at bounding box center [381, 539] width 242 height 13
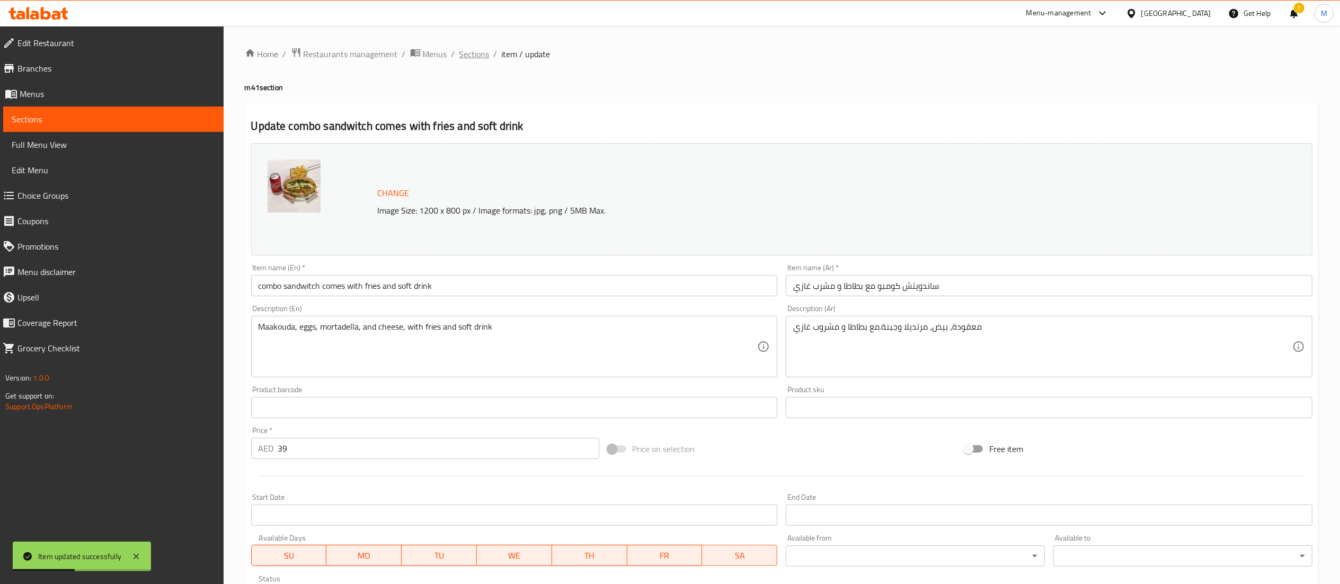
click at [472, 55] on span "Sections" at bounding box center [475, 54] width 30 height 13
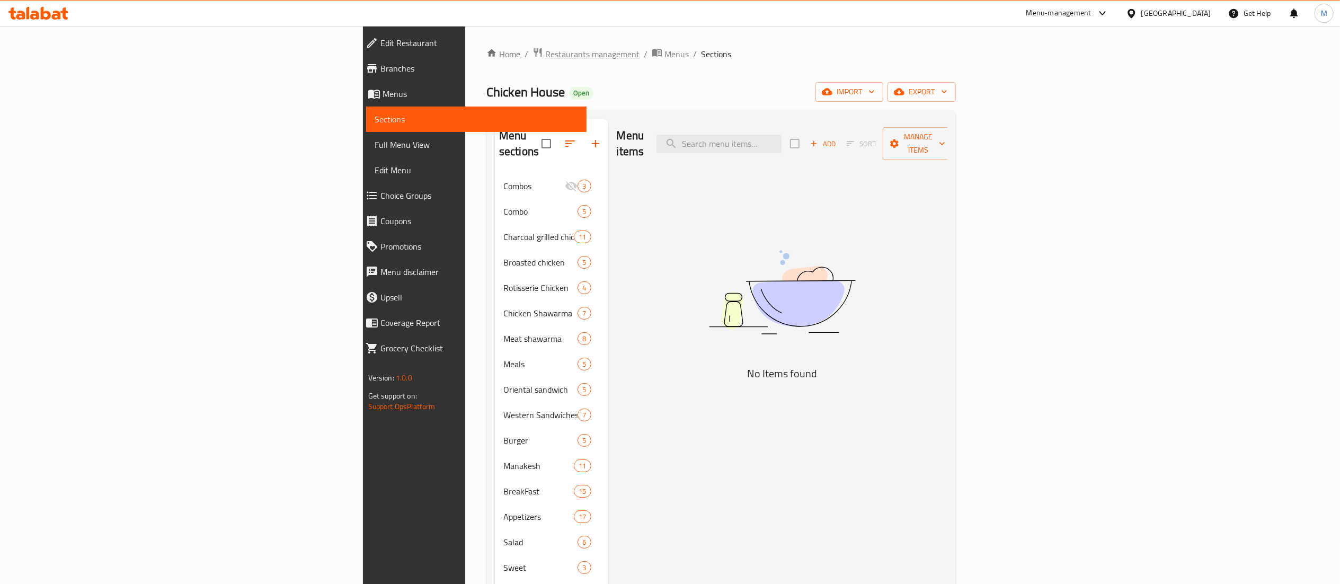
click at [545, 51] on span "Restaurants management" at bounding box center [592, 54] width 94 height 13
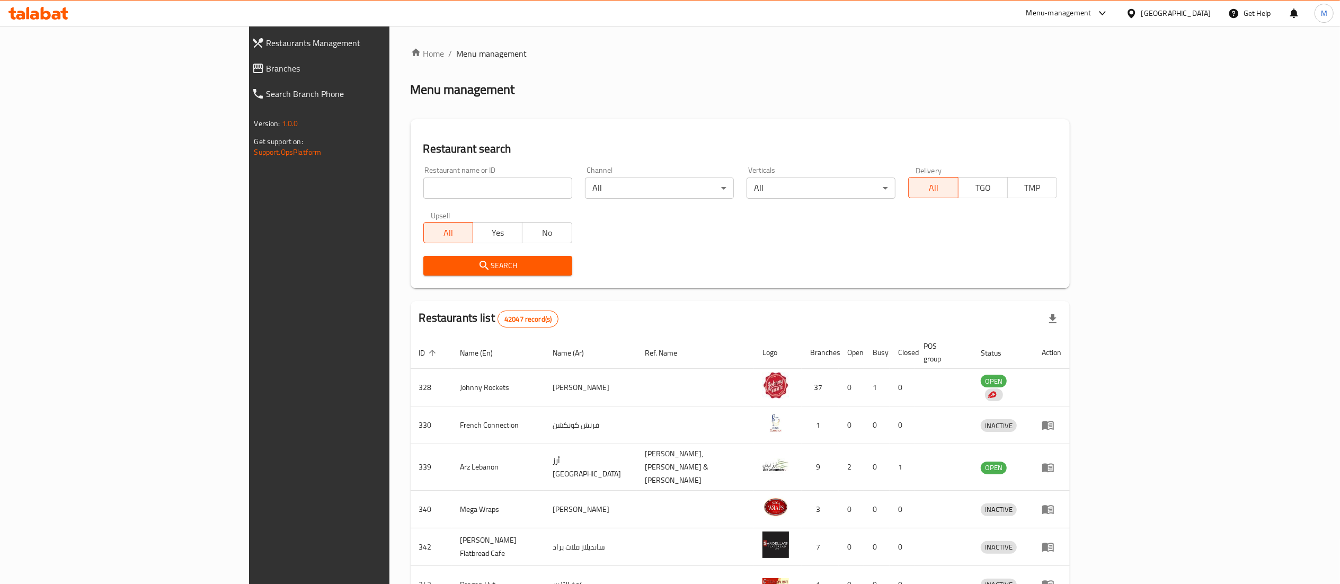
drag, startPoint x: 450, startPoint y: 188, endPoint x: 451, endPoint y: 178, distance: 10.1
click at [450, 181] on input "search" at bounding box center [498, 188] width 149 height 21
type input "blaban"
click button "Search" at bounding box center [498, 266] width 149 height 20
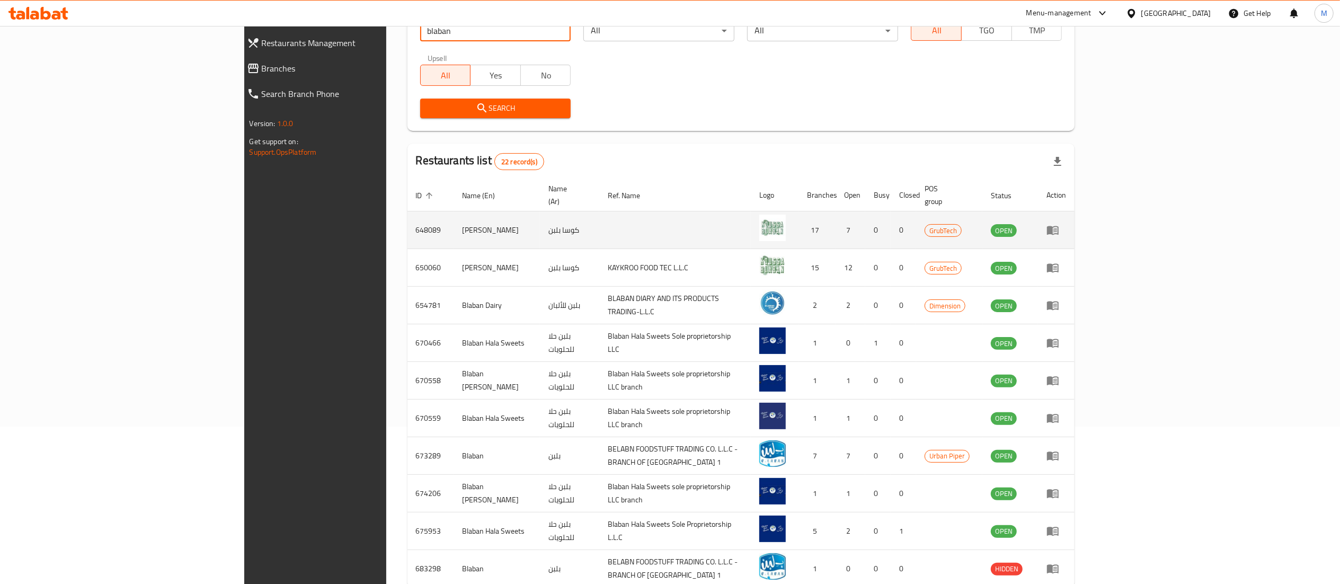
scroll to position [207, 0]
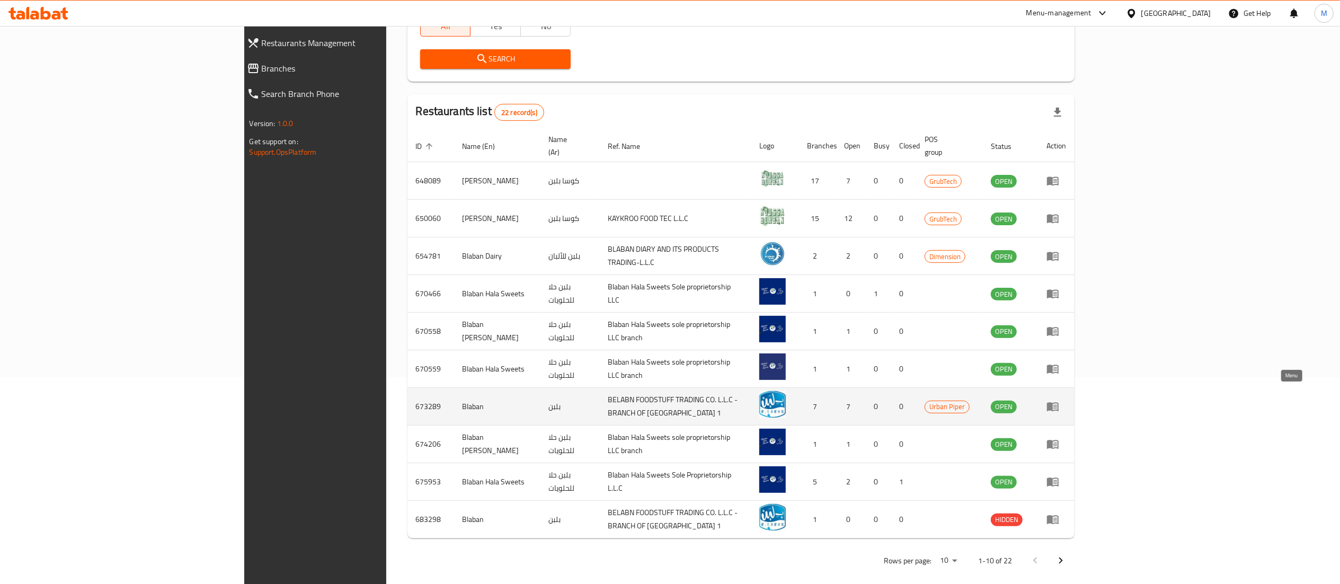
click at [1059, 403] on icon "enhanced table" at bounding box center [1053, 407] width 12 height 9
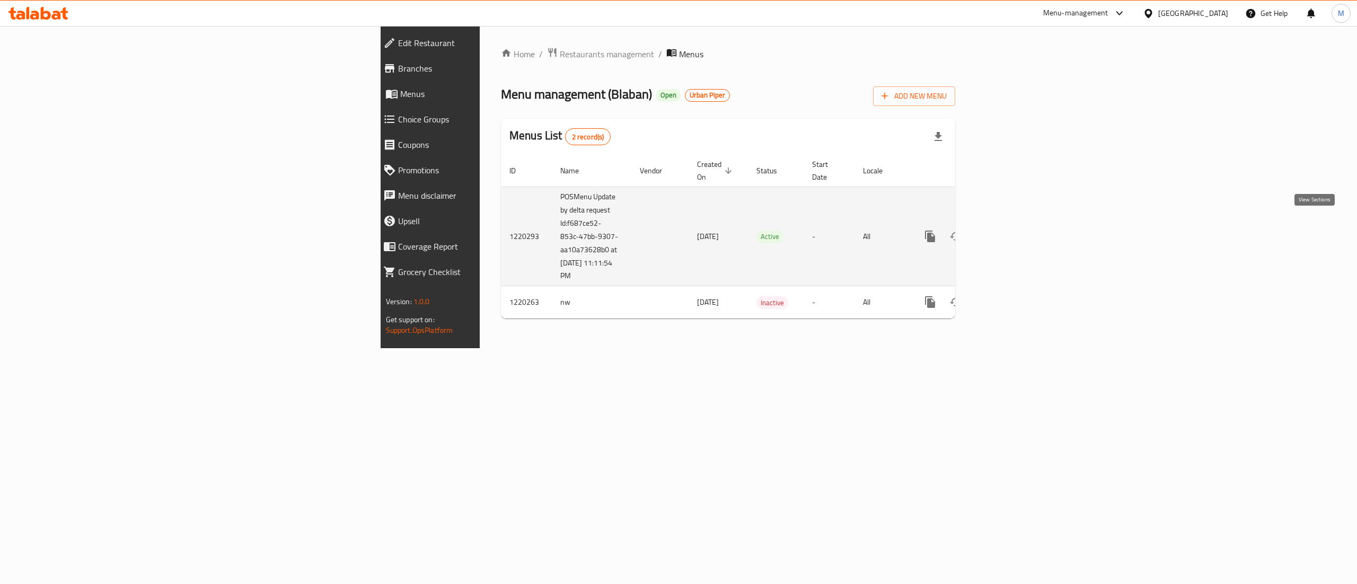
click at [1019, 224] on link "enhanced table" at bounding box center [1006, 236] width 25 height 25
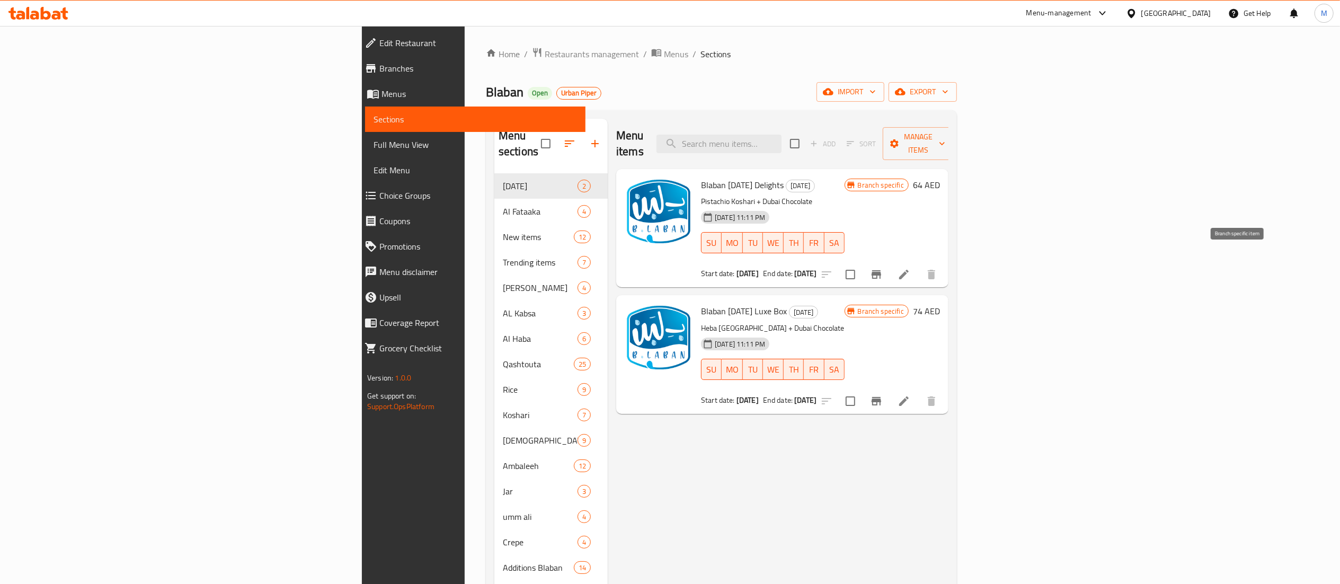
click at [889, 267] on button "Branch-specific-item" at bounding box center [876, 274] width 25 height 25
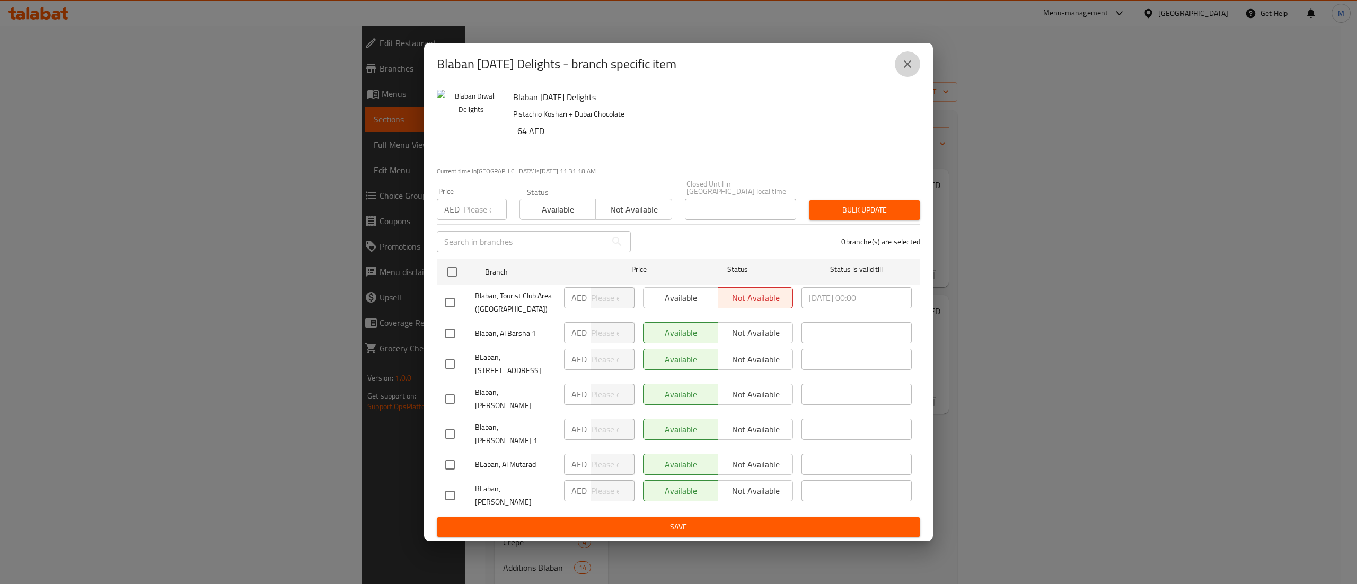
click at [914, 77] on button "close" at bounding box center [907, 63] width 25 height 25
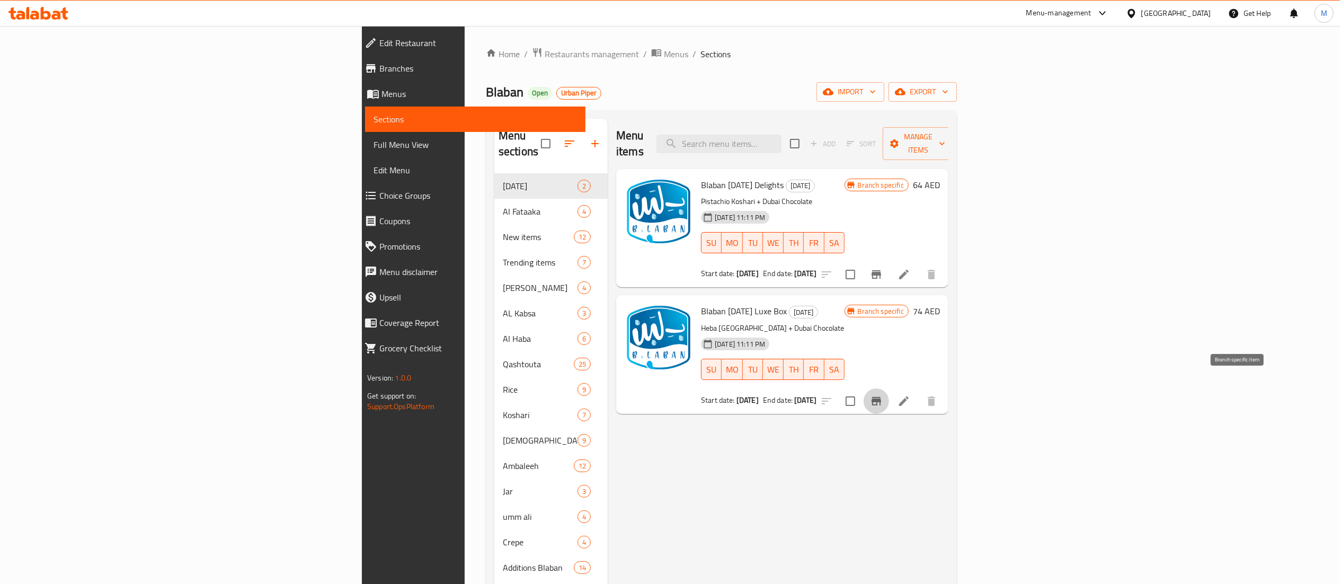
click at [883, 395] on icon "Branch-specific-item" at bounding box center [876, 401] width 13 height 13
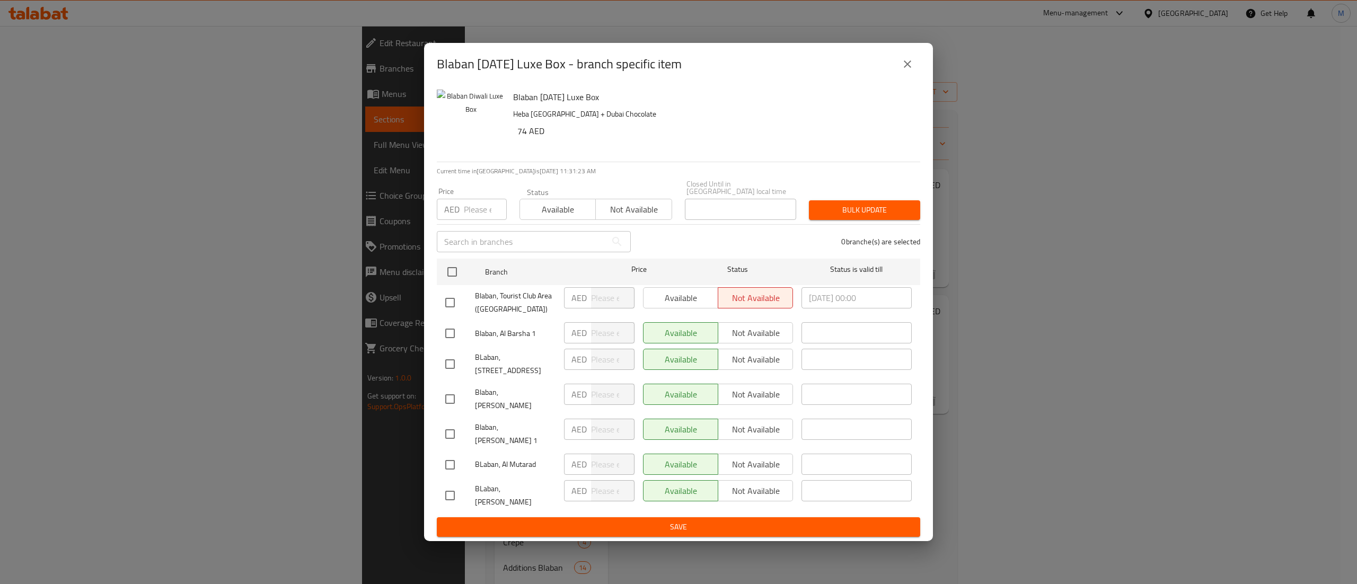
click at [907, 70] on icon "close" at bounding box center [907, 64] width 13 height 13
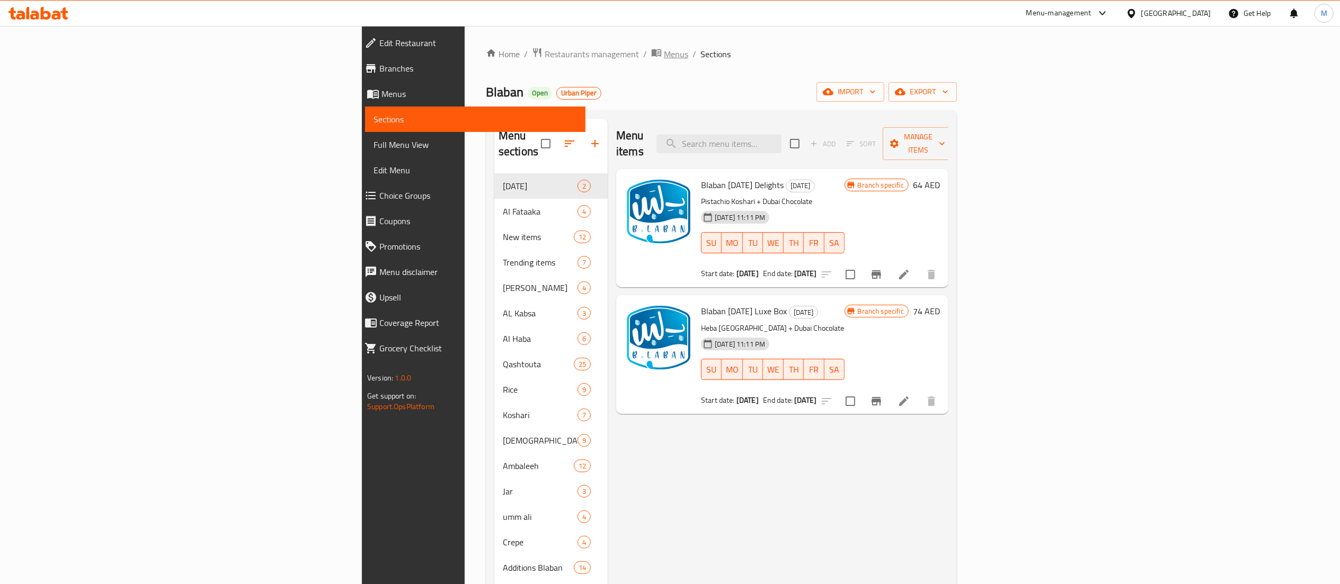
click at [664, 58] on span "Menus" at bounding box center [676, 54] width 24 height 13
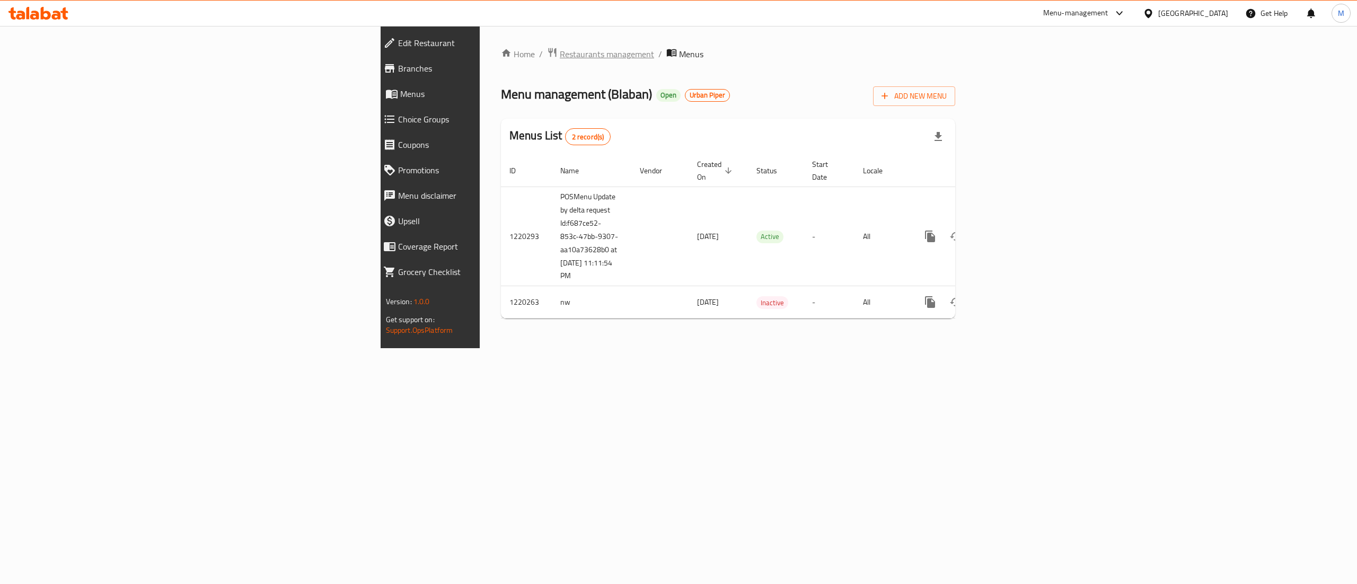
click at [560, 57] on span "Restaurants management" at bounding box center [607, 54] width 94 height 13
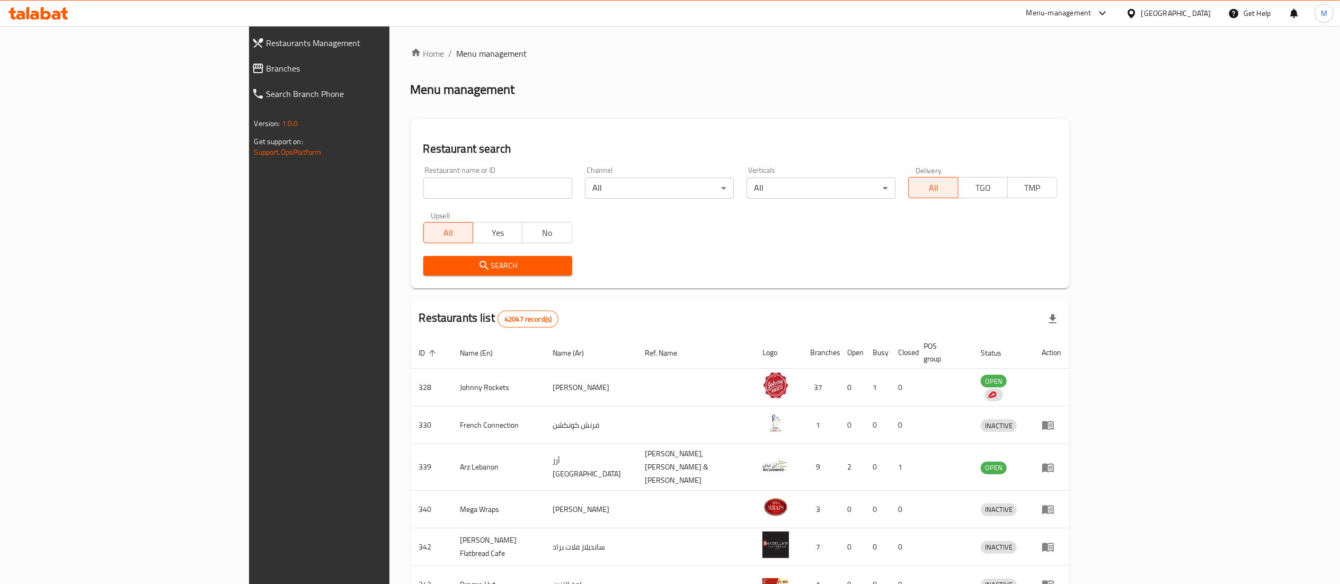
click at [424, 183] on input "search" at bounding box center [498, 188] width 149 height 21
type input "blaban"
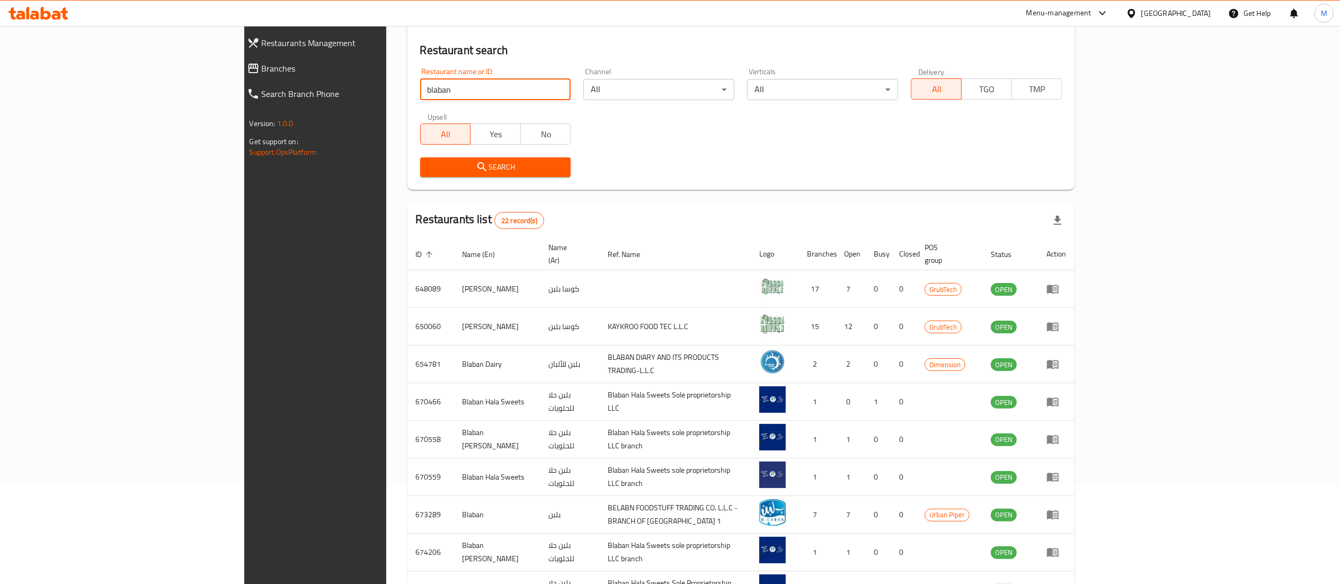
scroll to position [207, 0]
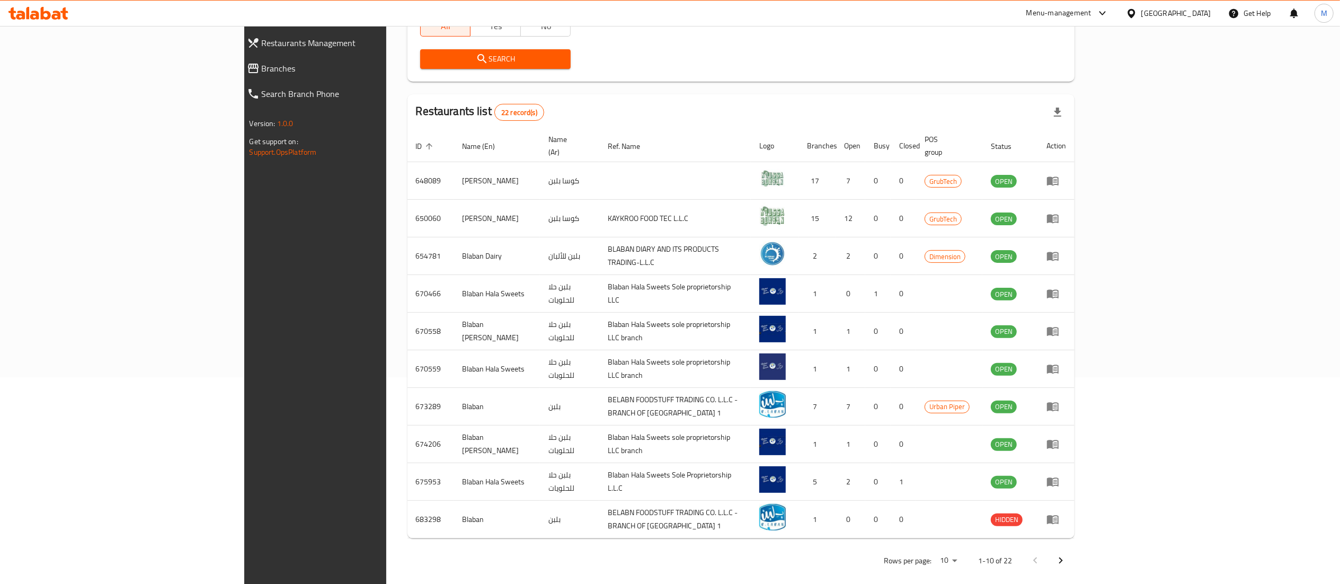
click at [1068, 554] on icon "Next page" at bounding box center [1061, 560] width 13 height 13
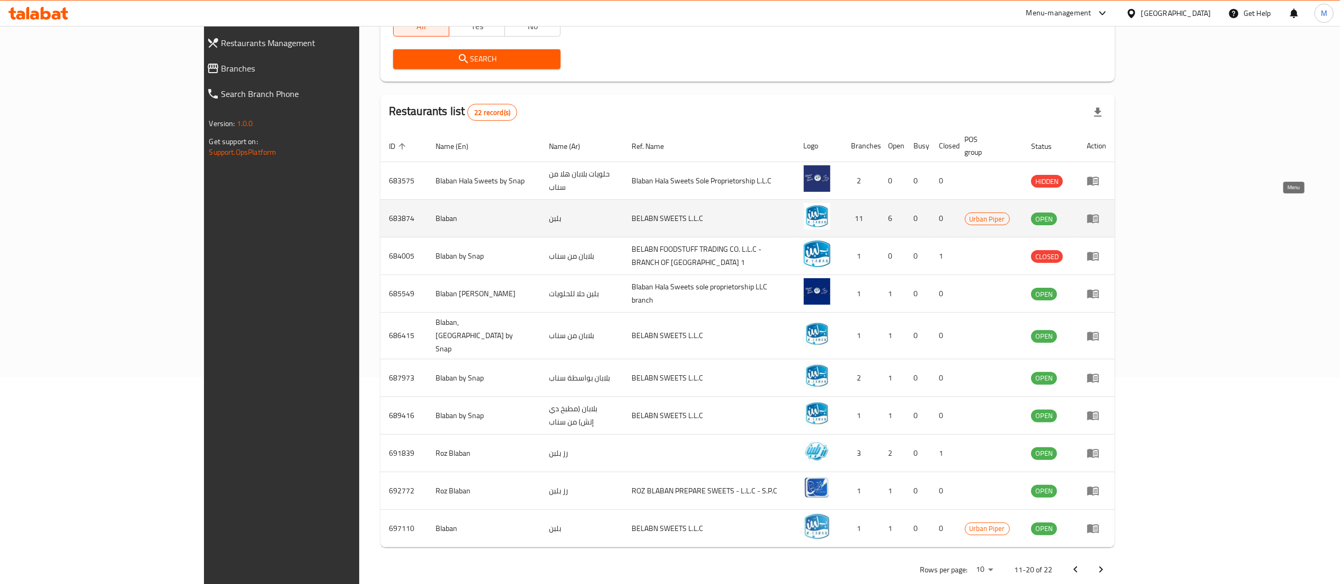
click at [1099, 215] on icon "enhanced table" at bounding box center [1094, 219] width 12 height 9
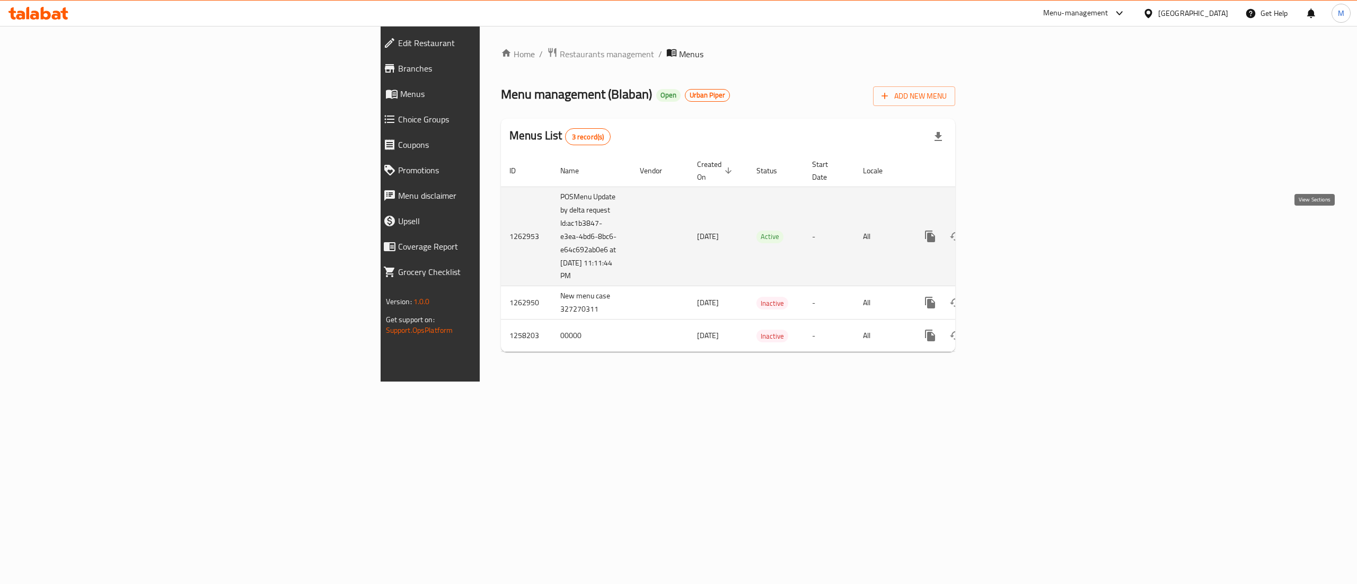
click at [1019, 224] on link "enhanced table" at bounding box center [1006, 236] width 25 height 25
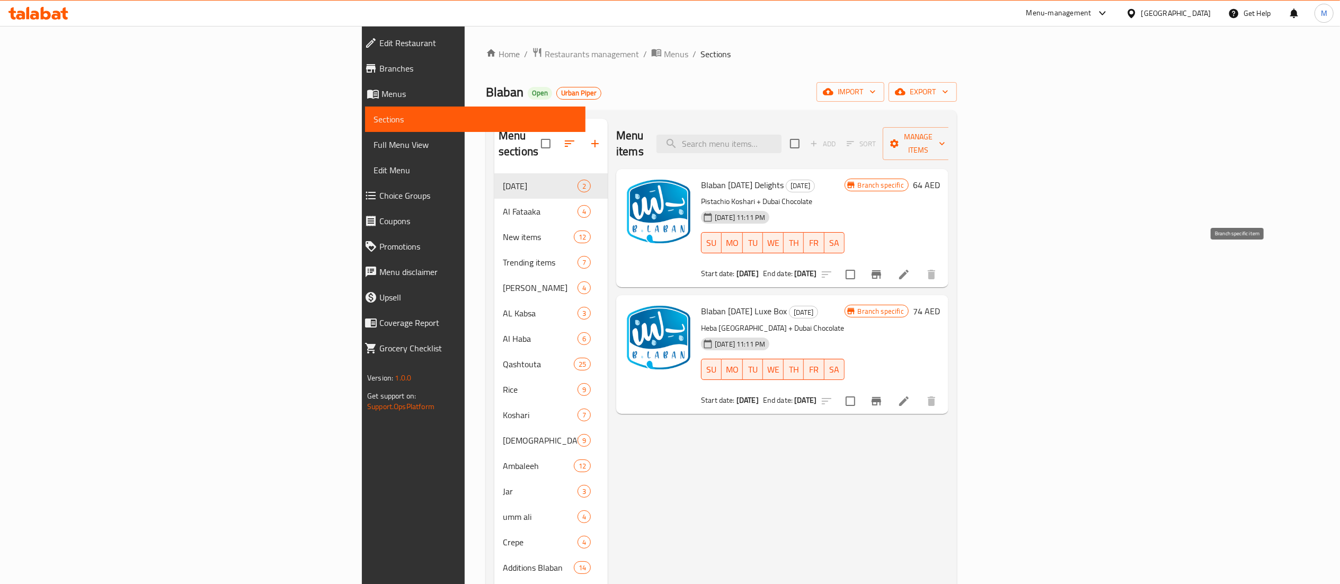
click at [889, 262] on button "Branch-specific-item" at bounding box center [876, 274] width 25 height 25
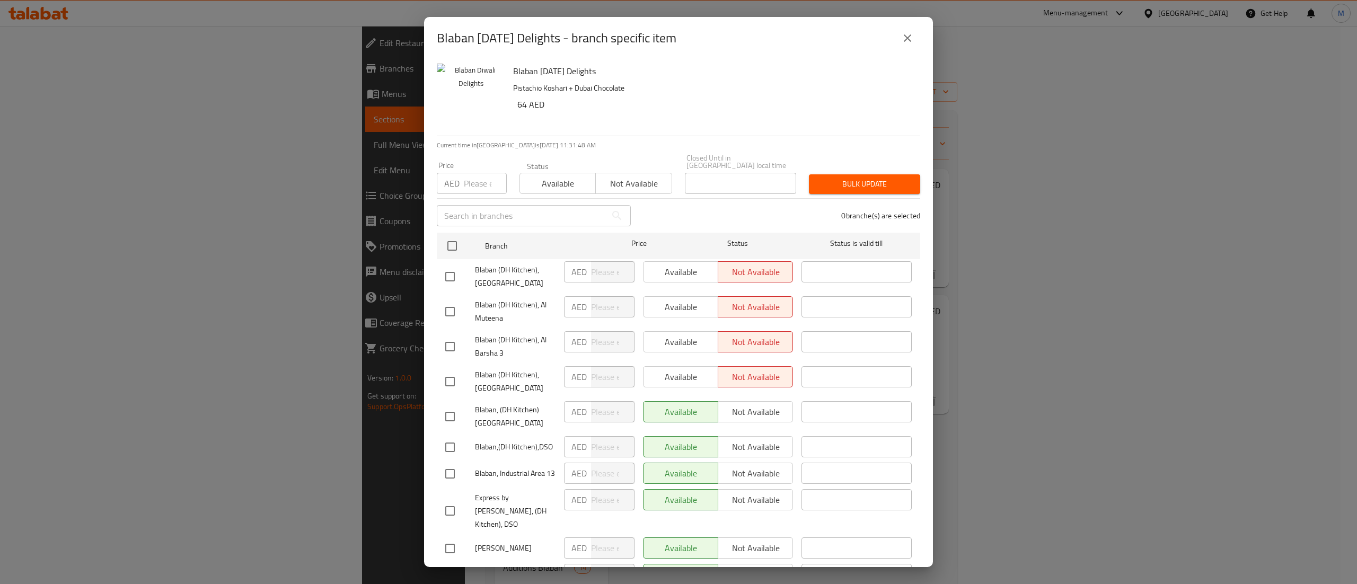
scroll to position [109, 0]
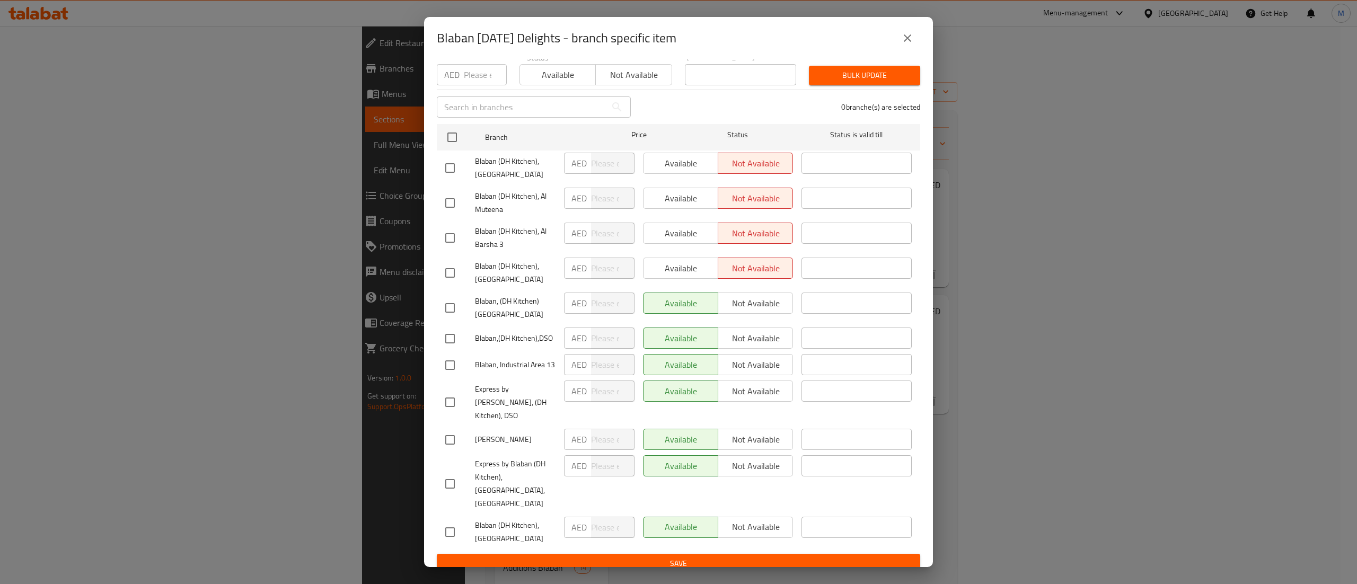
click at [907, 40] on icon "close" at bounding box center [907, 38] width 13 height 13
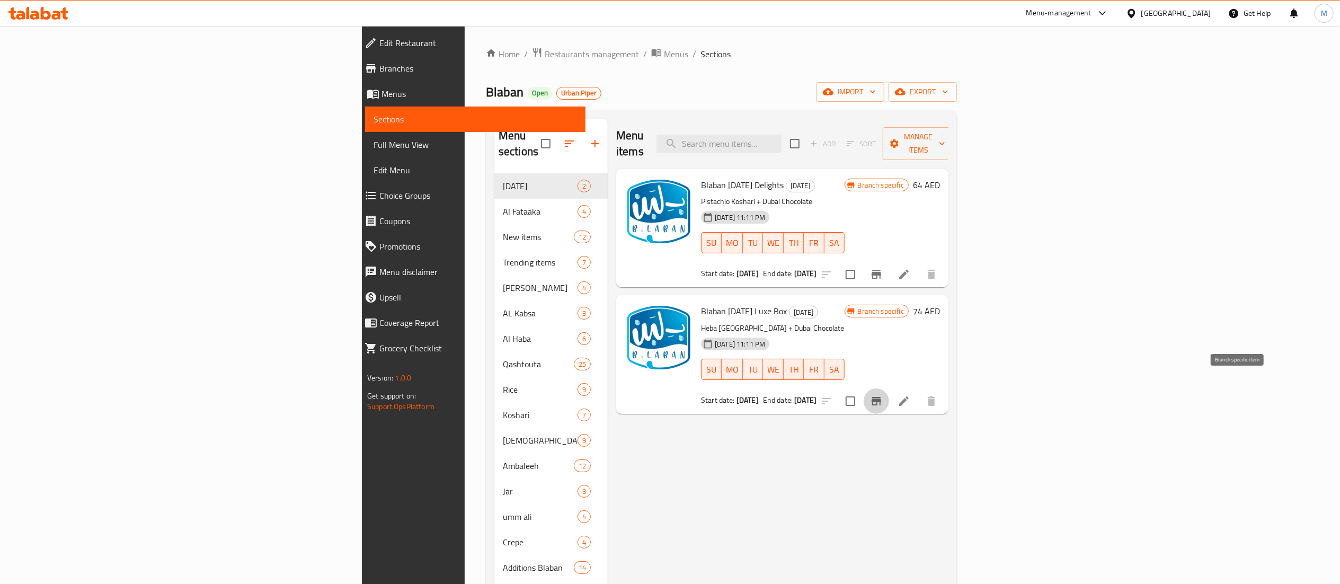
click at [889, 389] on button "Branch-specific-item" at bounding box center [876, 401] width 25 height 25
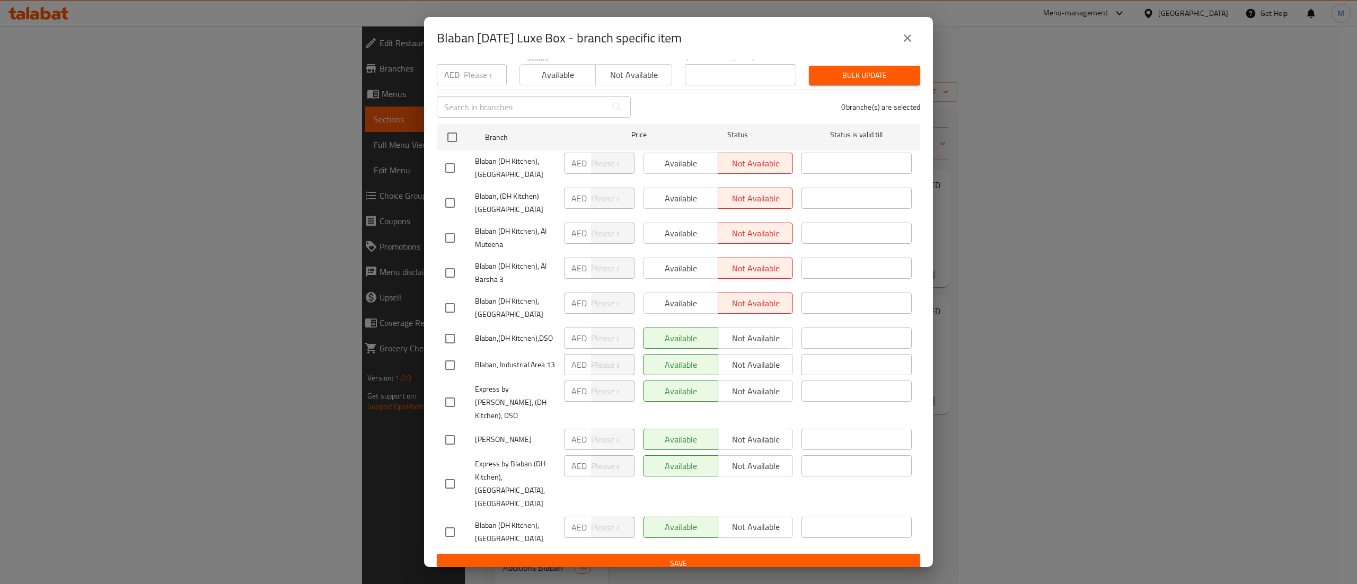
click at [907, 34] on icon "close" at bounding box center [907, 38] width 13 height 13
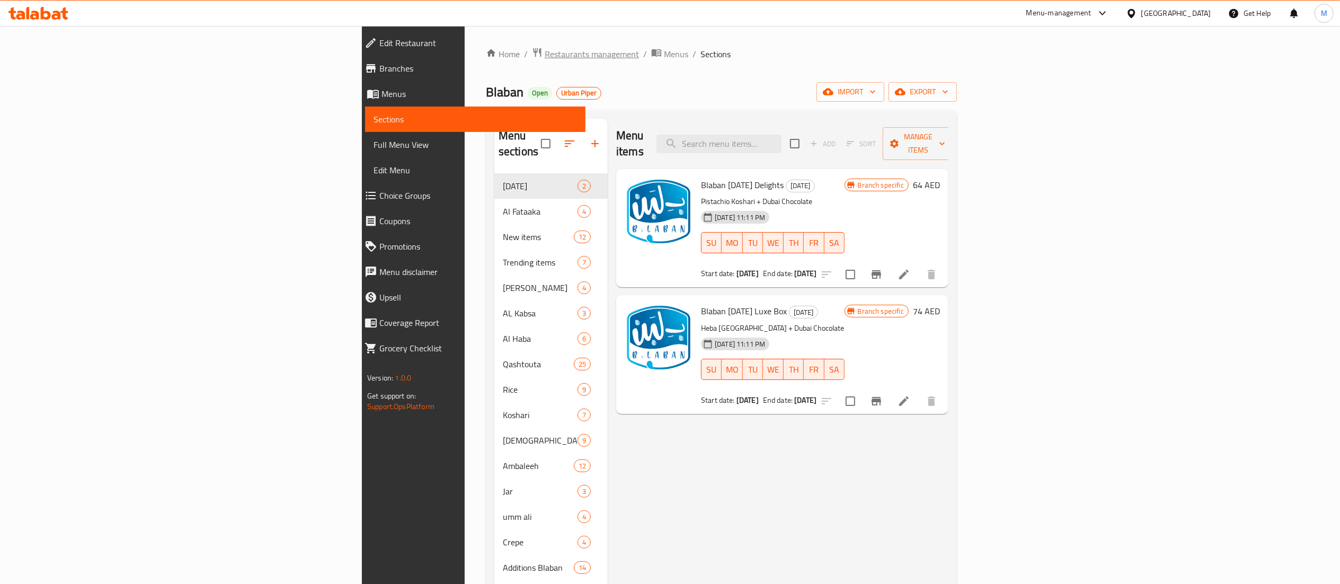
drag, startPoint x: 369, startPoint y: 45, endPoint x: 364, endPoint y: 51, distance: 8.6
click at [465, 45] on div "Home / Restaurants management / Menus / Sections Blaban Open Urban Piper import…" at bounding box center [722, 379] width 514 height 707
click at [545, 59] on span "Restaurants management" at bounding box center [592, 54] width 94 height 13
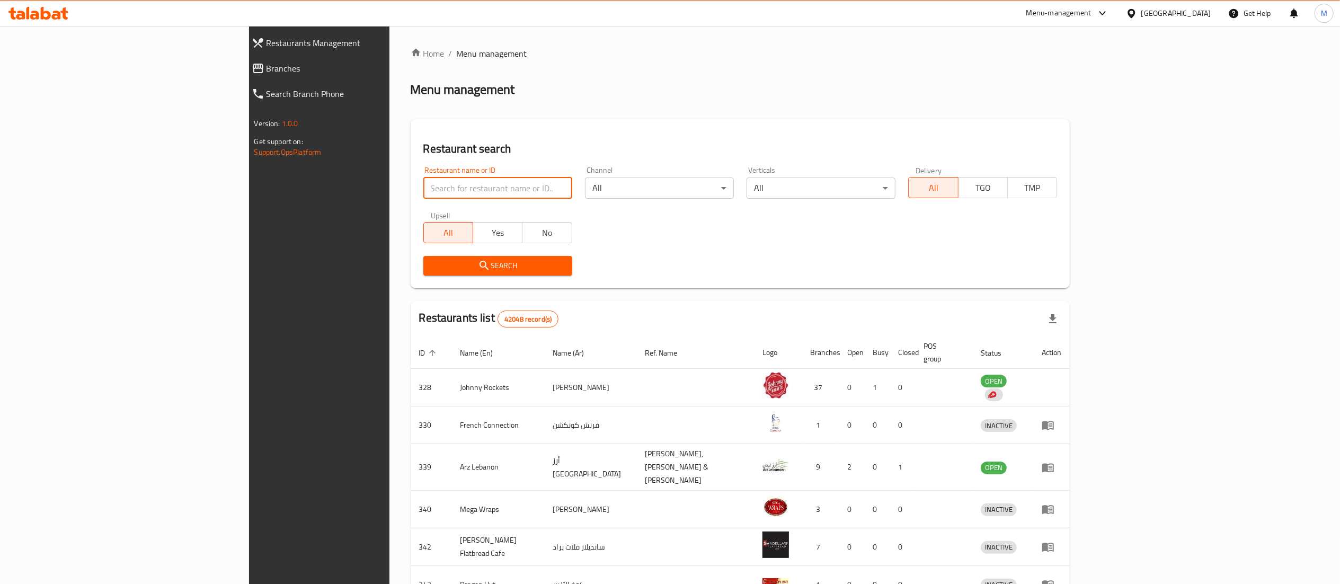
click at [424, 192] on input "search" at bounding box center [498, 188] width 149 height 21
type input "najd palace"
click at [497, 189] on input "najd palace" at bounding box center [498, 188] width 149 height 21
click button "Search" at bounding box center [498, 266] width 149 height 20
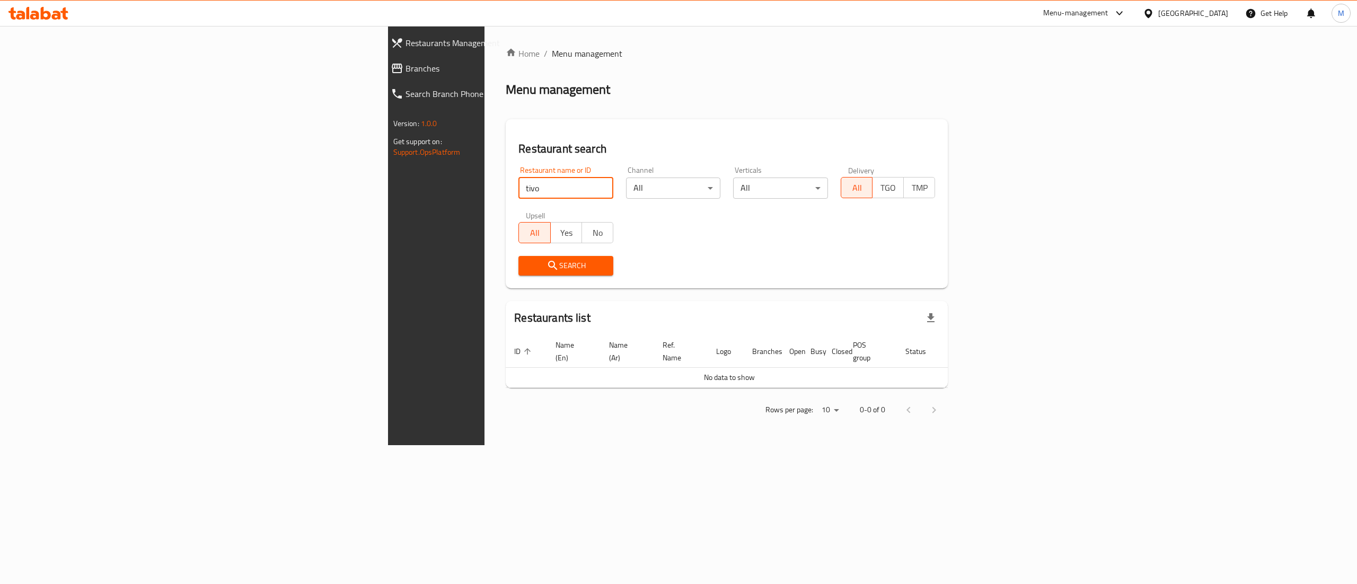
type input "tivo"
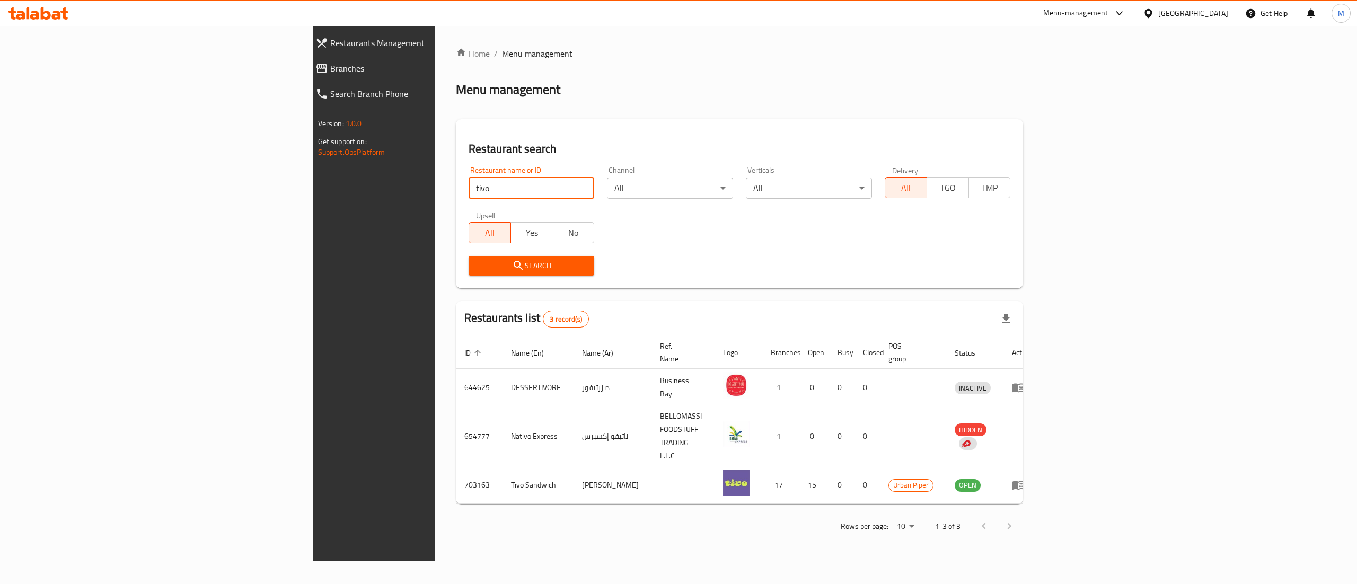
click at [1065, 12] on div "Menu-management" at bounding box center [1075, 13] width 65 height 13
click at [1022, 123] on div "Restaurant-Management" at bounding box center [1018, 117] width 83 height 12
